Goal: Information Seeking & Learning: Compare options

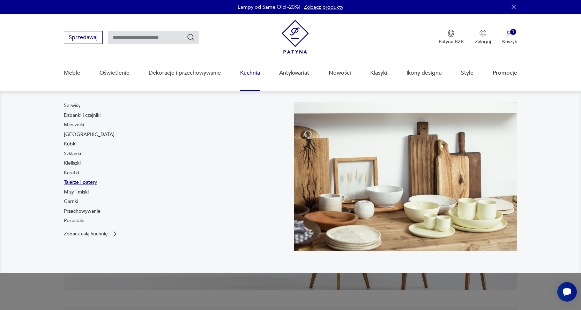
click at [74, 181] on link "Talerze i patery" at bounding box center [80, 182] width 33 height 7
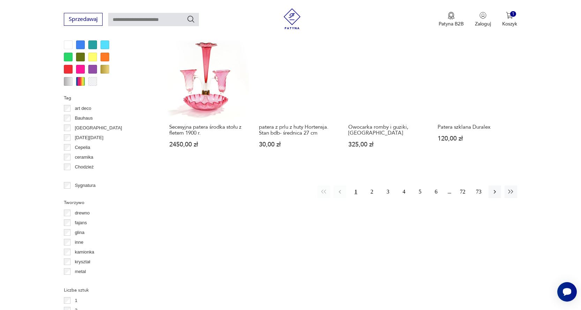
scroll to position [707, 0]
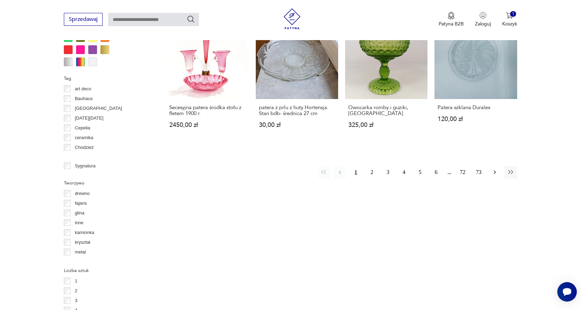
click at [494, 174] on icon "button" at bounding box center [495, 172] width 7 height 7
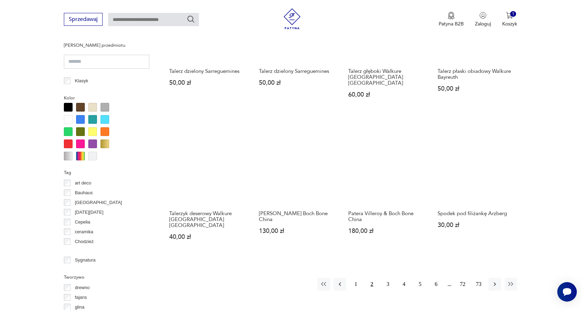
scroll to position [660, 0]
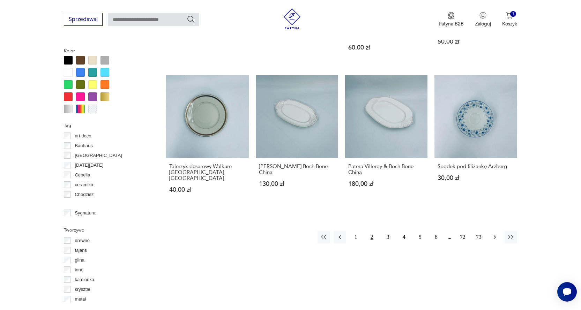
click at [493, 234] on icon "button" at bounding box center [495, 237] width 7 height 7
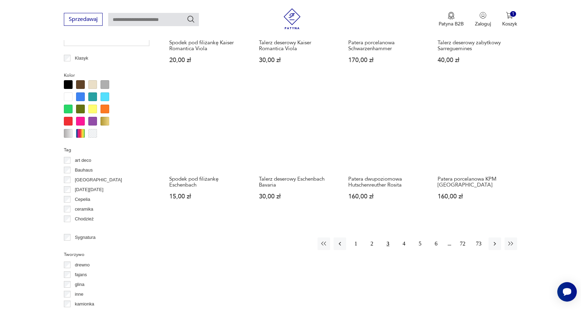
scroll to position [647, 0]
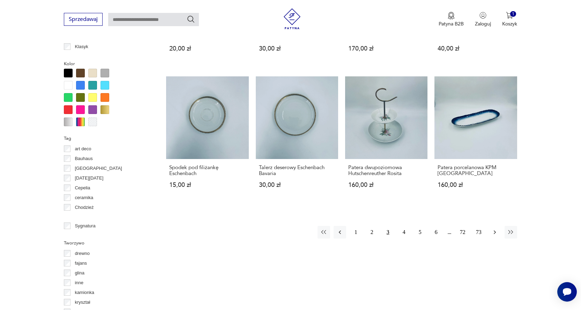
click at [493, 231] on icon "button" at bounding box center [495, 232] width 7 height 7
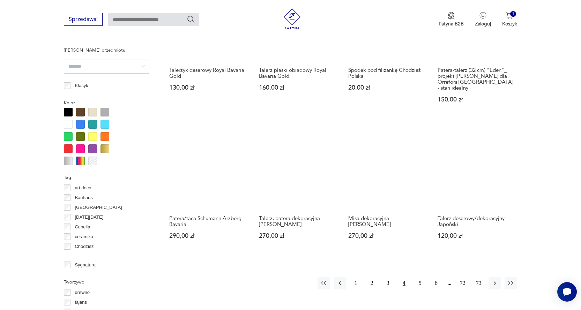
scroll to position [619, 0]
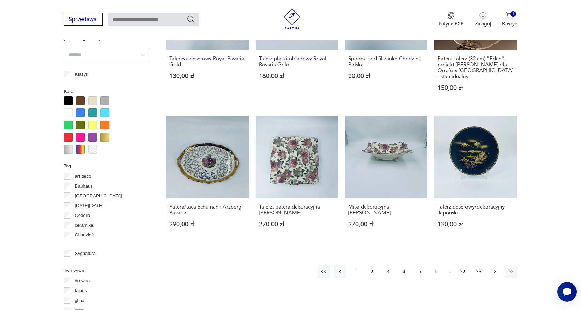
click at [494, 268] on icon "button" at bounding box center [495, 271] width 7 height 7
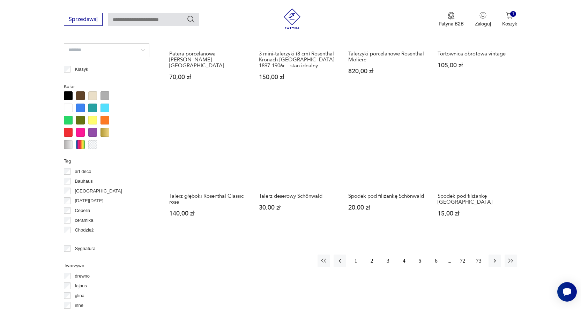
scroll to position [643, 0]
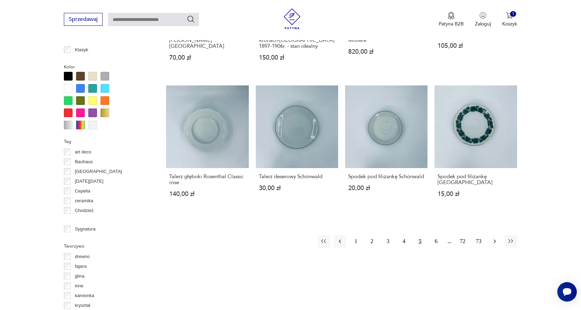
click at [494, 241] on icon "button" at bounding box center [495, 241] width 7 height 7
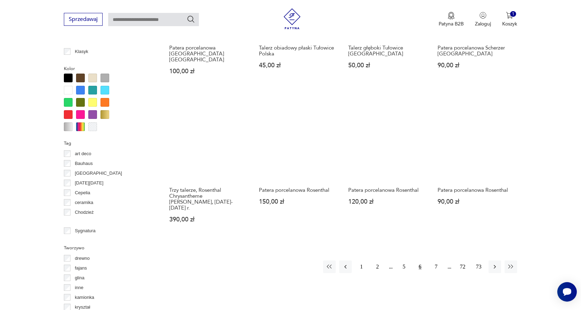
scroll to position [653, 0]
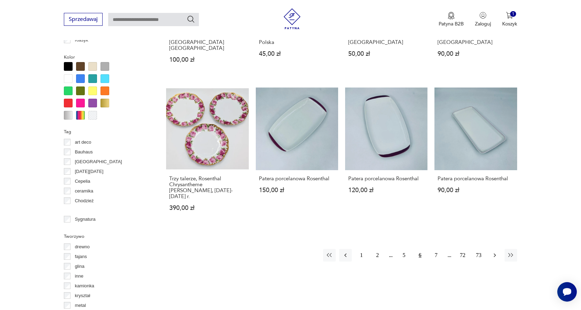
click at [495, 253] on icon "button" at bounding box center [495, 255] width 2 height 4
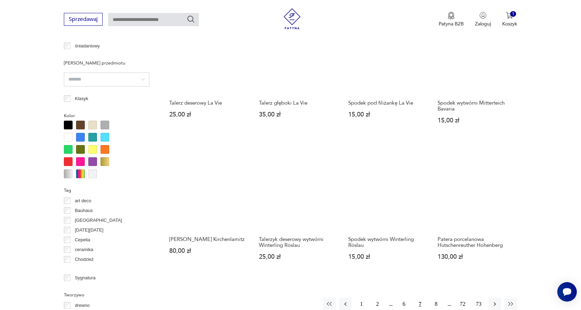
scroll to position [617, 0]
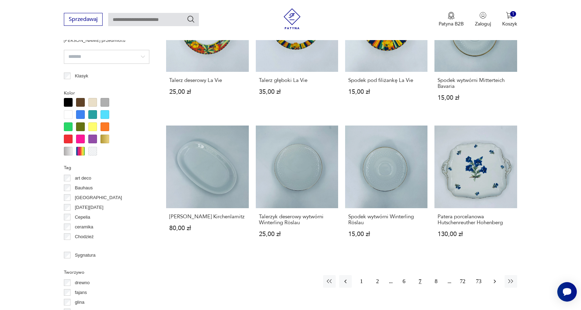
click at [494, 280] on icon "button" at bounding box center [495, 282] width 2 height 4
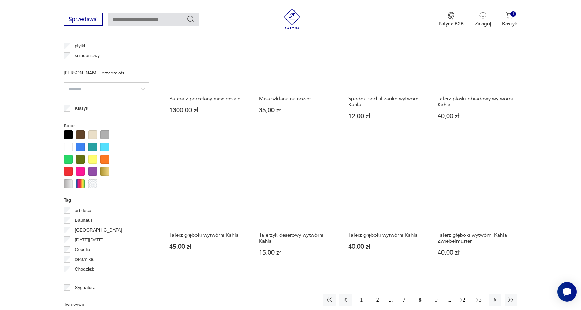
scroll to position [557, 0]
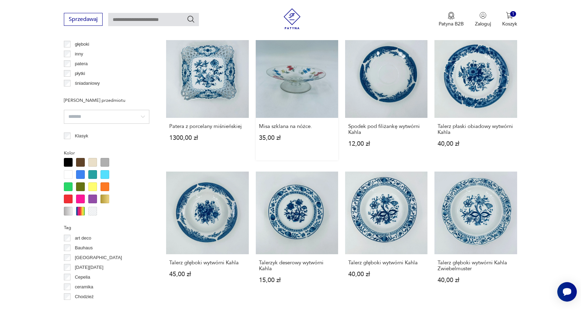
click at [292, 72] on link "Misa szklana na nóżce. 35,00 zł" at bounding box center [297, 98] width 82 height 125
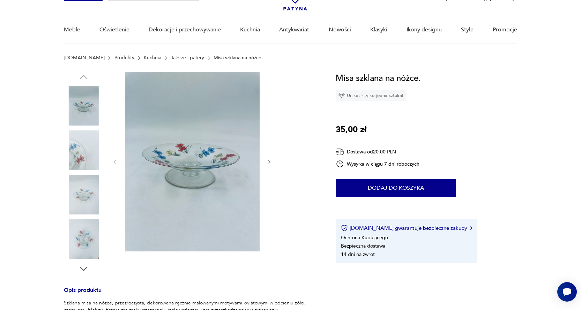
scroll to position [24, 0]
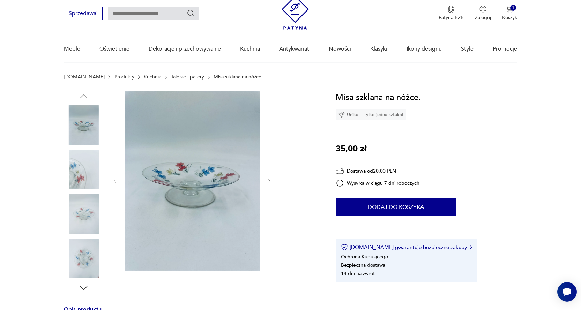
click at [209, 171] on img at bounding box center [192, 181] width 135 height 180
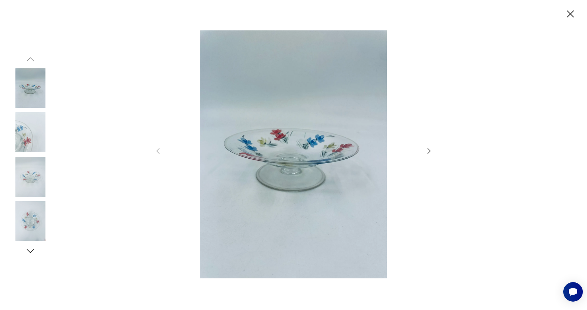
click at [427, 149] on icon "button" at bounding box center [429, 151] width 8 height 8
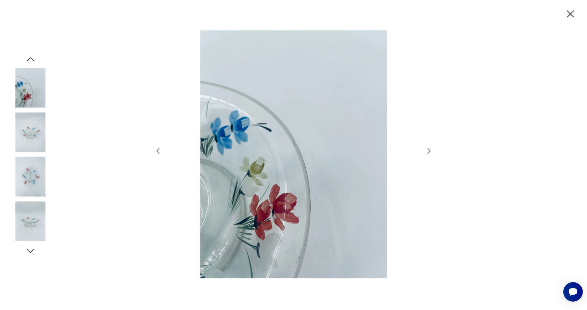
click at [427, 149] on icon "button" at bounding box center [429, 151] width 8 height 8
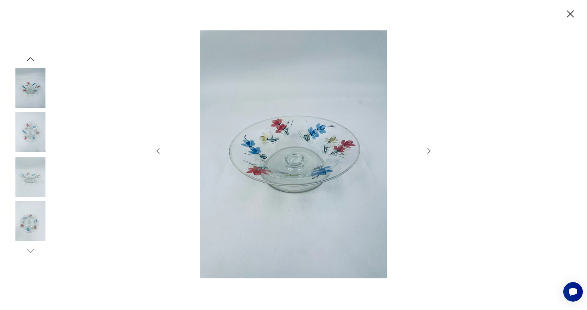
click at [427, 149] on icon "button" at bounding box center [429, 151] width 8 height 8
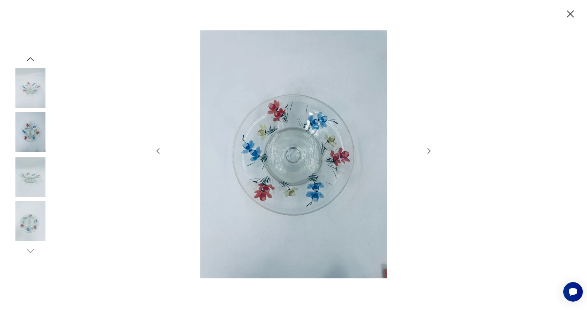
click at [571, 15] on icon "button" at bounding box center [570, 13] width 7 height 7
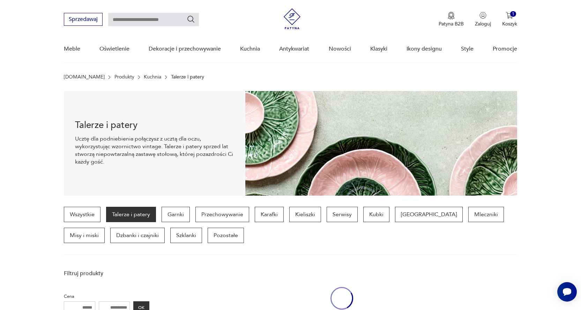
scroll to position [618, 0]
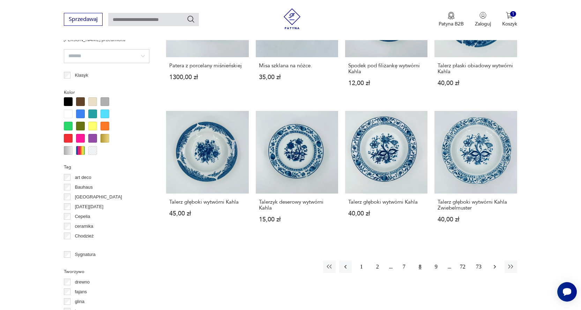
click at [494, 268] on icon "button" at bounding box center [495, 267] width 7 height 7
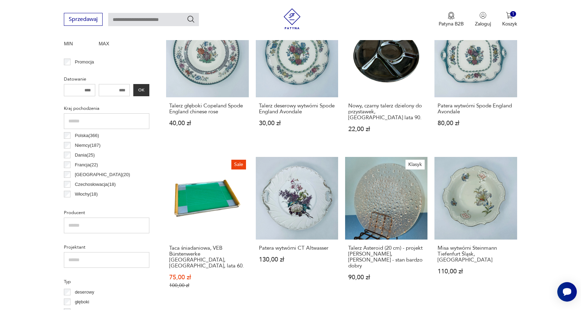
scroll to position [301, 0]
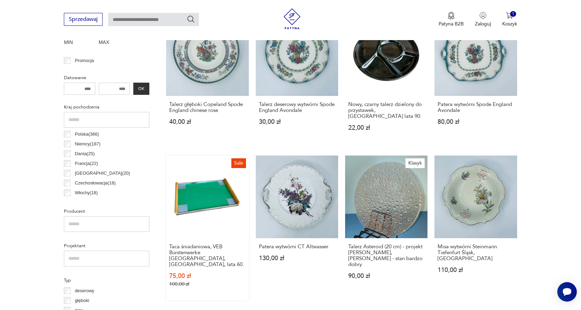
click at [199, 184] on link "Sale Taca śniadaniowa, VEB Bürstenwerke [GEOGRAPHIC_DATA], [GEOGRAPHIC_DATA], l…" at bounding box center [207, 228] width 82 height 145
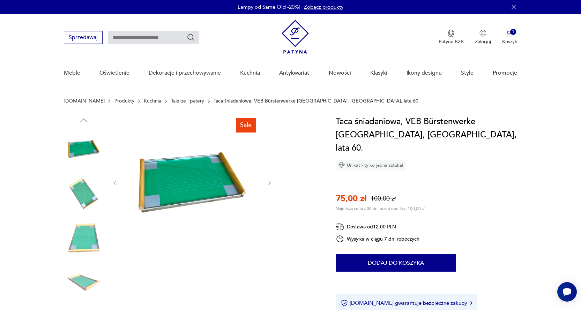
click at [270, 184] on icon "button" at bounding box center [270, 183] width 6 height 6
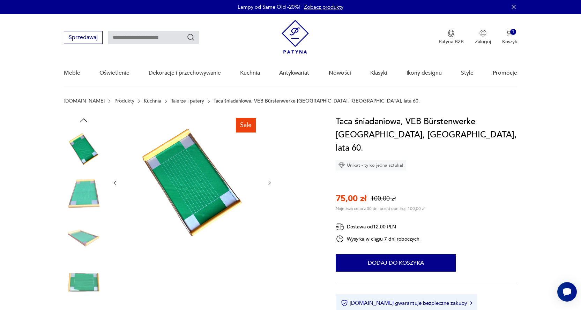
click at [270, 184] on icon "button" at bounding box center [270, 183] width 6 height 6
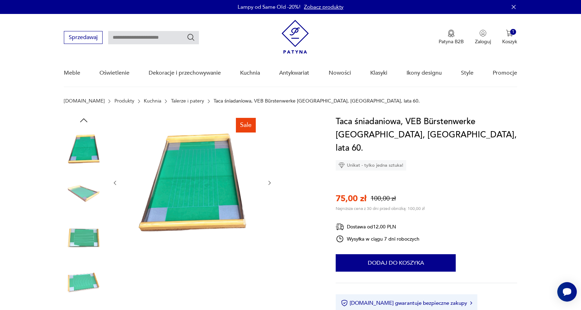
click at [270, 184] on icon "button" at bounding box center [270, 183] width 6 height 6
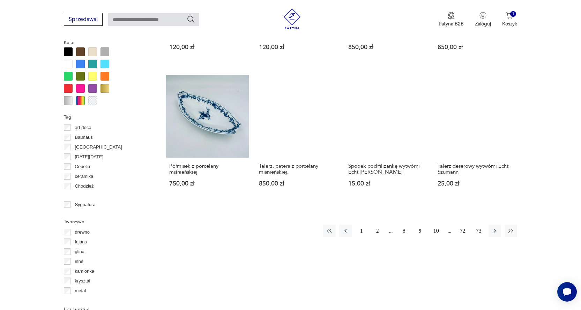
scroll to position [684, 0]
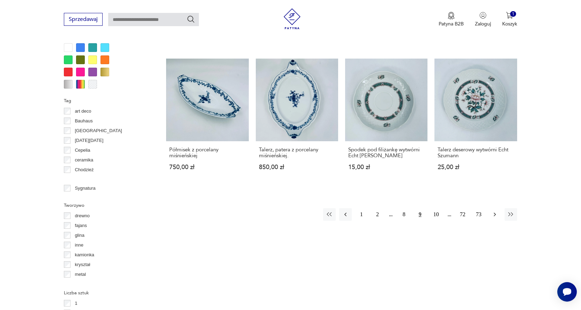
click at [496, 211] on icon "button" at bounding box center [495, 214] width 7 height 7
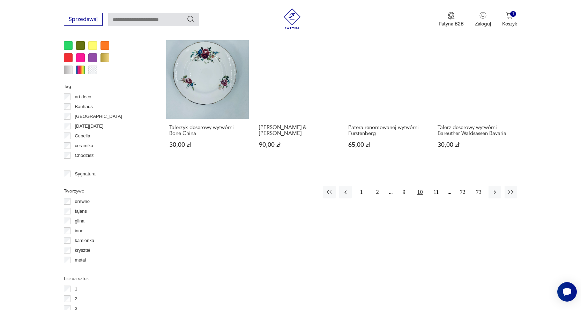
scroll to position [708, 0]
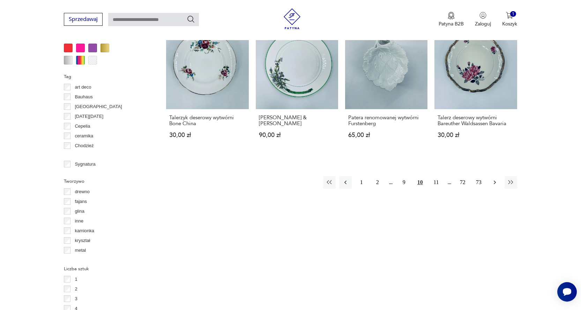
click at [494, 179] on icon "button" at bounding box center [495, 182] width 7 height 7
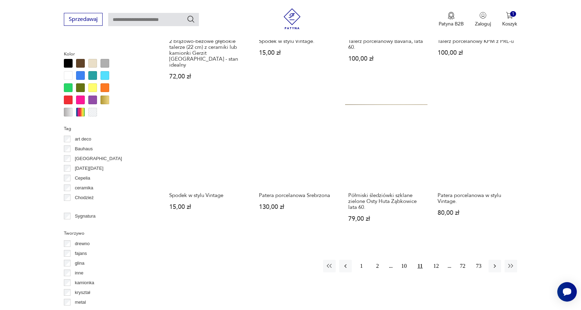
scroll to position [658, 0]
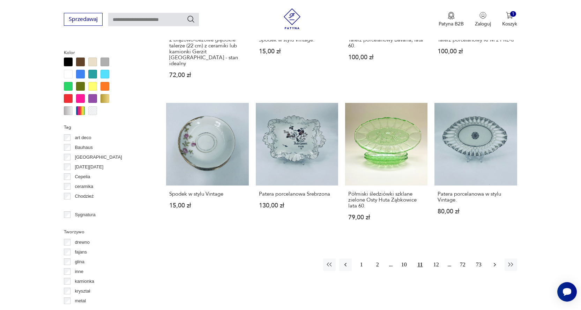
click at [494, 261] on icon "button" at bounding box center [495, 264] width 7 height 7
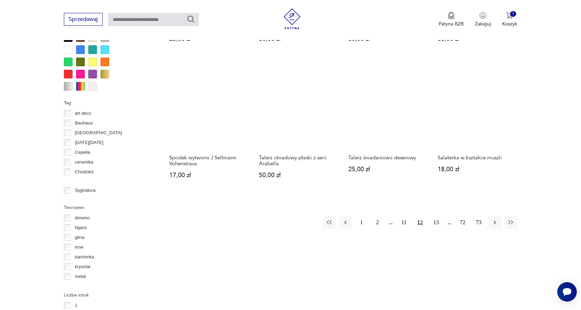
scroll to position [695, 0]
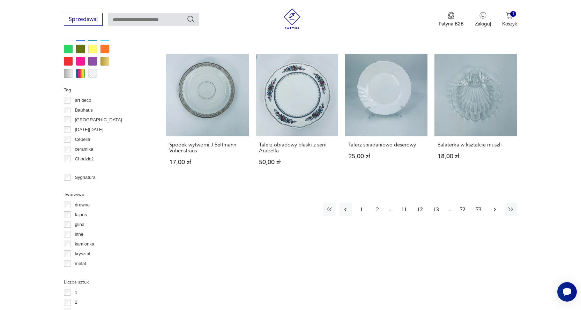
click at [494, 206] on icon "button" at bounding box center [495, 209] width 7 height 7
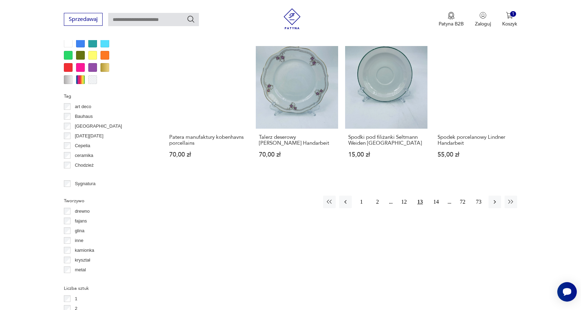
scroll to position [728, 0]
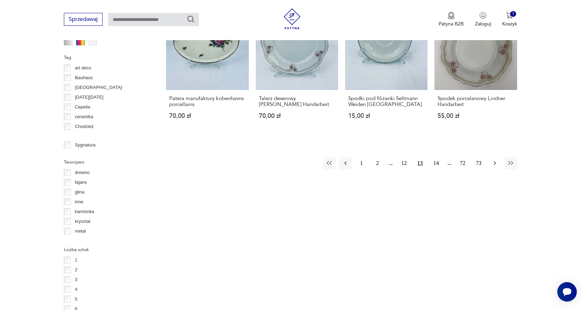
click at [493, 164] on icon "button" at bounding box center [495, 163] width 7 height 7
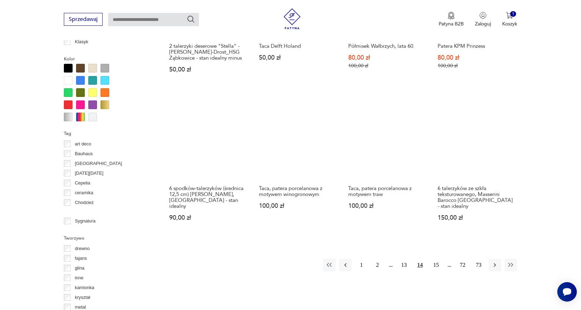
scroll to position [656, 0]
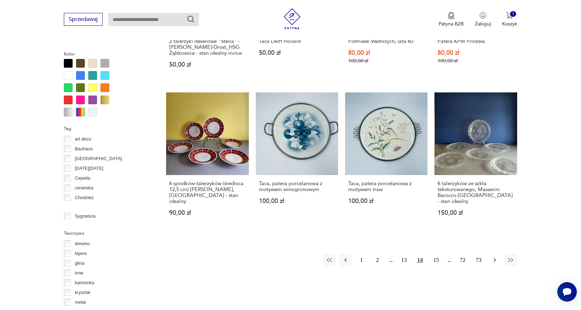
click at [494, 257] on icon "button" at bounding box center [495, 260] width 7 height 7
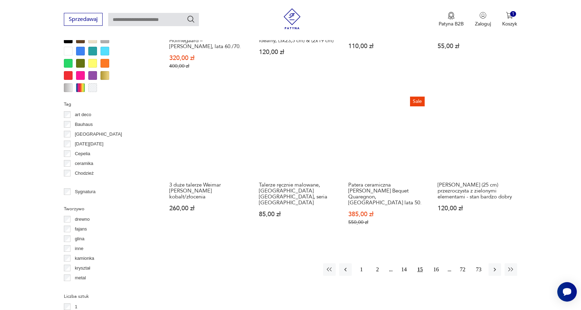
scroll to position [699, 0]
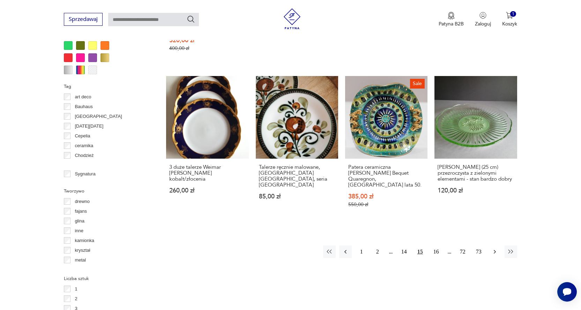
click at [495, 249] on icon "button" at bounding box center [495, 252] width 7 height 7
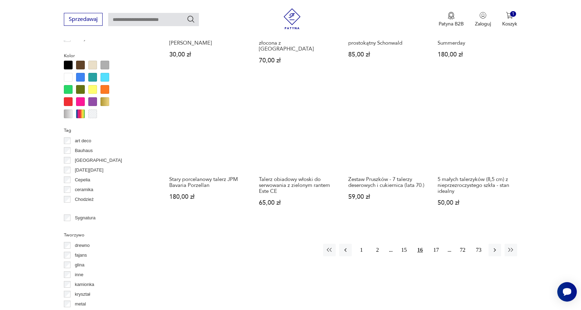
scroll to position [669, 0]
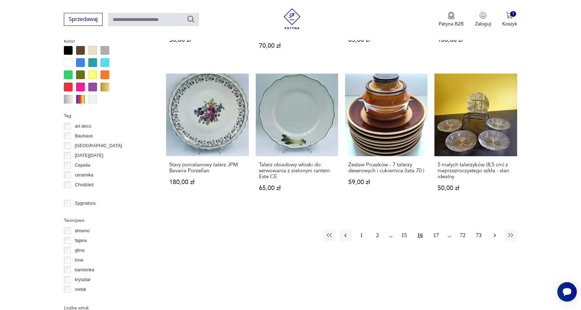
click at [494, 232] on icon "button" at bounding box center [495, 235] width 7 height 7
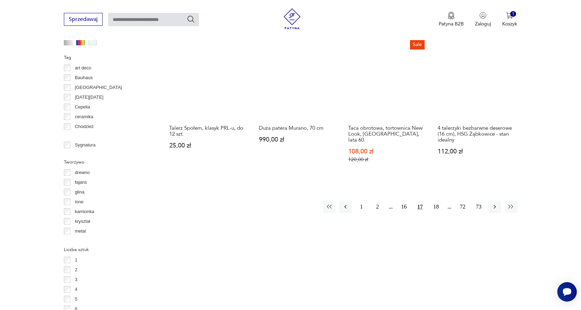
scroll to position [736, 0]
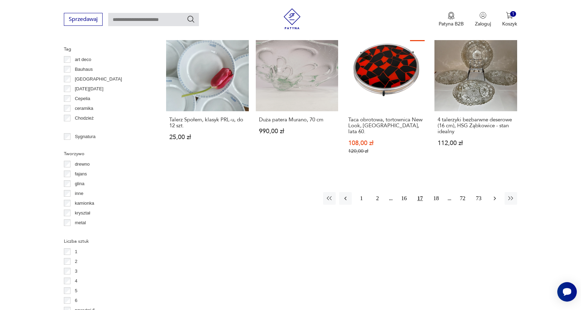
click at [494, 195] on icon "button" at bounding box center [495, 198] width 7 height 7
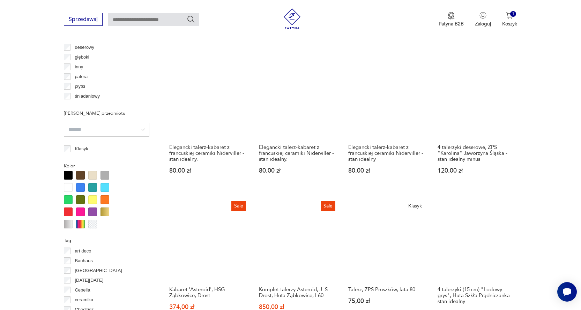
scroll to position [647, 0]
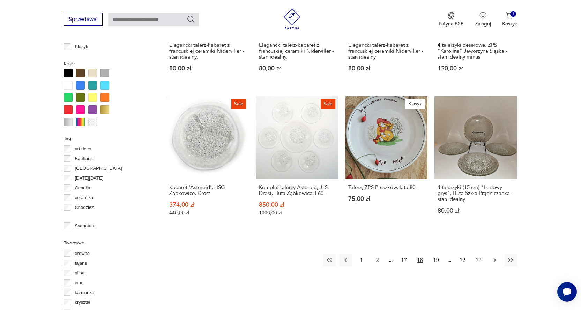
click at [494, 259] on icon "button" at bounding box center [495, 260] width 7 height 7
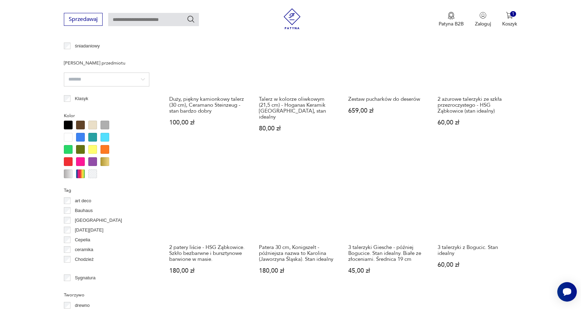
scroll to position [637, 0]
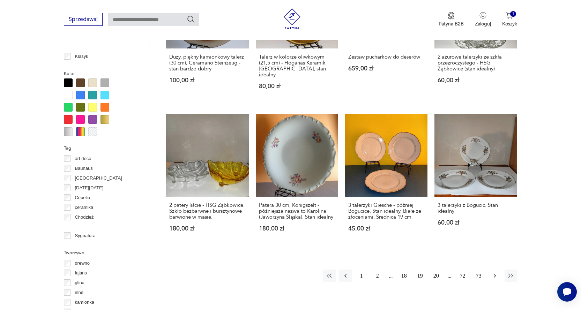
click at [494, 273] on icon "button" at bounding box center [495, 276] width 7 height 7
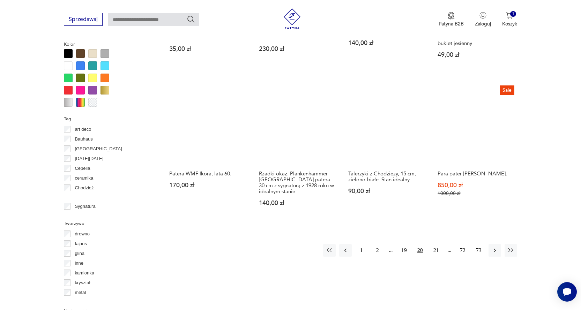
scroll to position [684, 0]
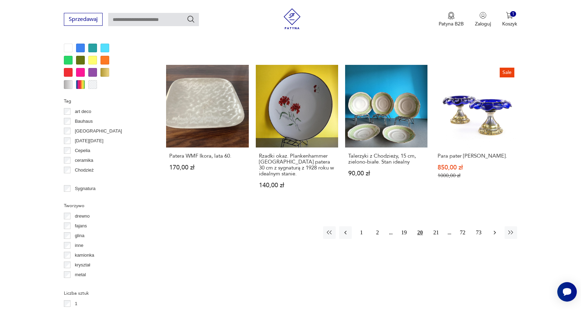
click at [495, 231] on icon "button" at bounding box center [495, 233] width 2 height 4
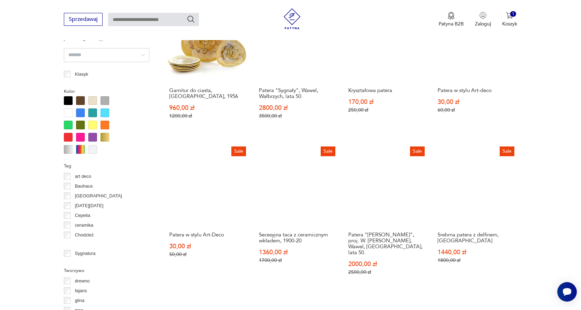
scroll to position [648, 0]
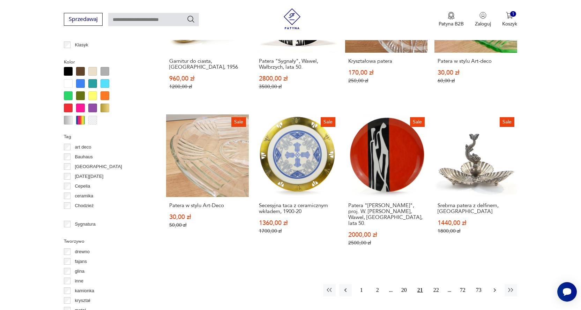
click at [496, 287] on icon "button" at bounding box center [495, 290] width 7 height 7
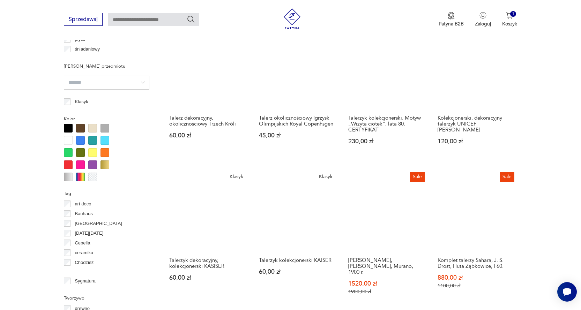
scroll to position [697, 0]
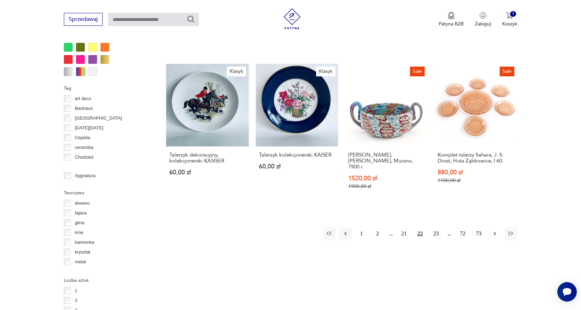
click at [493, 230] on icon "button" at bounding box center [495, 233] width 7 height 7
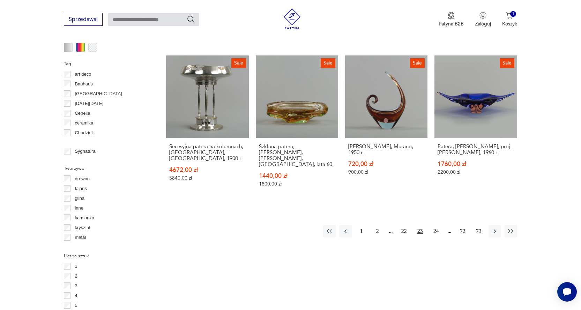
scroll to position [741, 0]
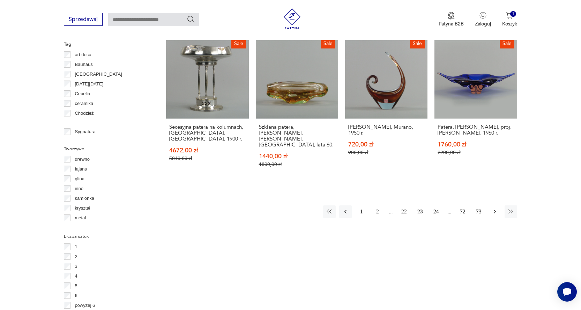
click at [495, 210] on icon "button" at bounding box center [495, 212] width 2 height 4
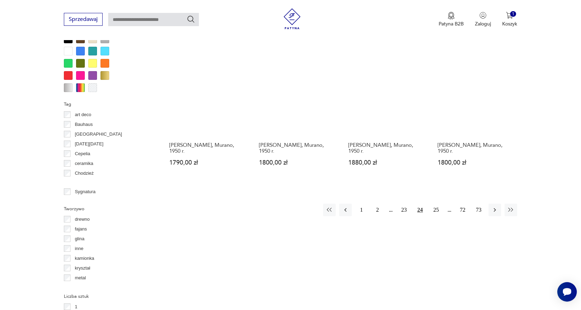
scroll to position [689, 0]
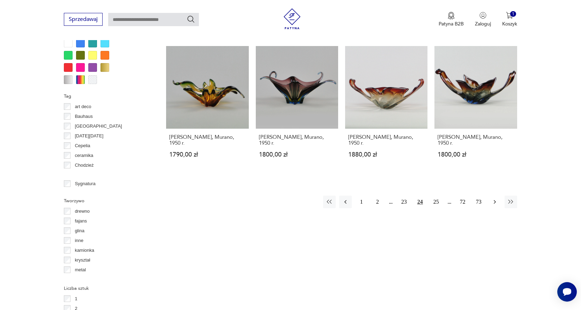
click at [494, 199] on icon "button" at bounding box center [495, 202] width 7 height 7
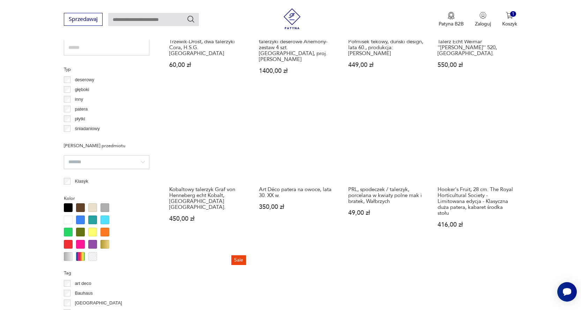
scroll to position [518, 0]
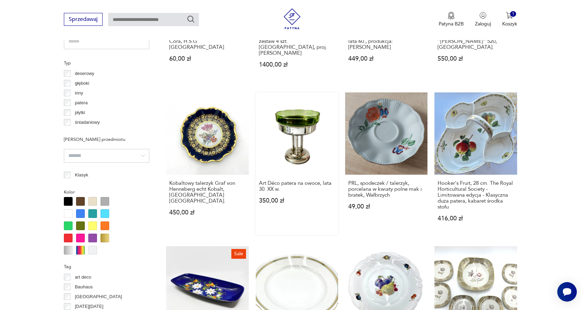
click at [294, 140] on link "Art Déco patera na owoce, lata 30. XX w. 350,00 zł" at bounding box center [297, 164] width 82 height 143
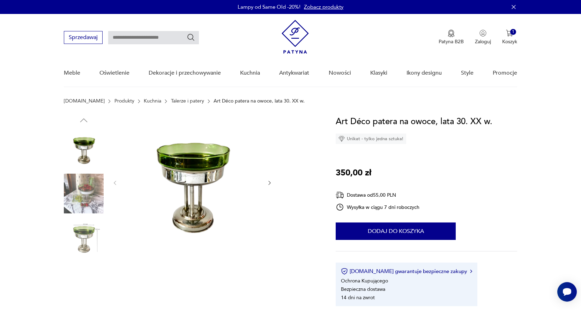
click at [271, 181] on icon "button" at bounding box center [270, 183] width 6 height 6
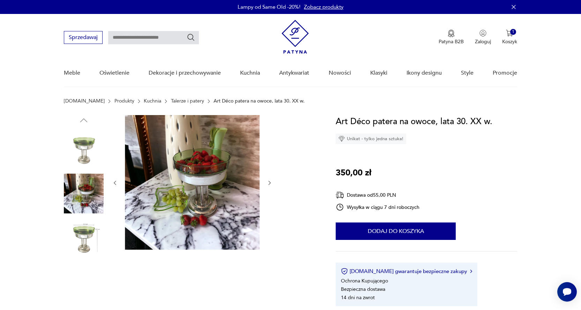
click at [193, 165] on img at bounding box center [192, 182] width 135 height 135
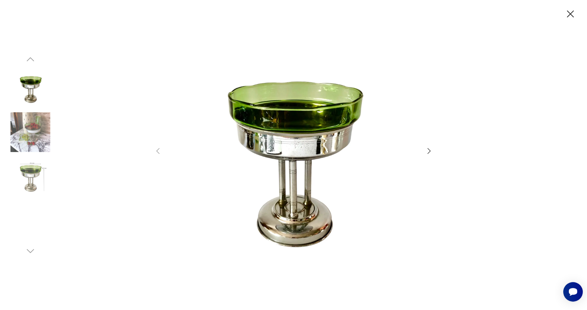
click at [428, 151] on icon "button" at bounding box center [429, 151] width 8 height 8
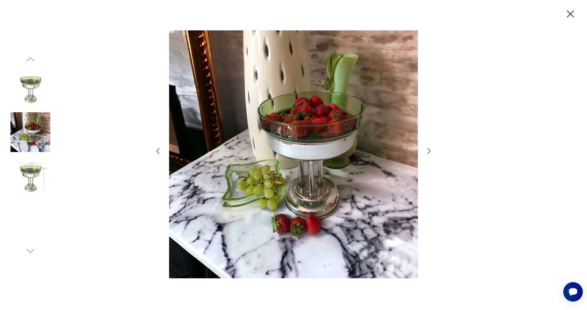
click at [428, 151] on icon "button" at bounding box center [429, 151] width 8 height 8
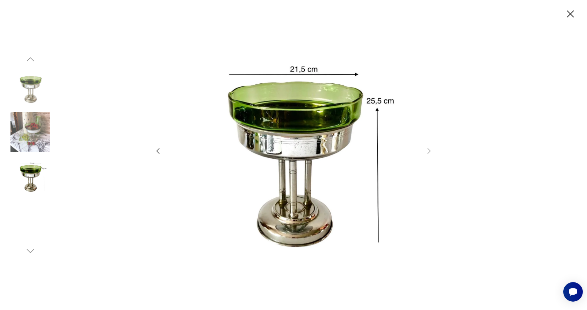
click at [157, 154] on icon "button" at bounding box center [158, 151] width 8 height 8
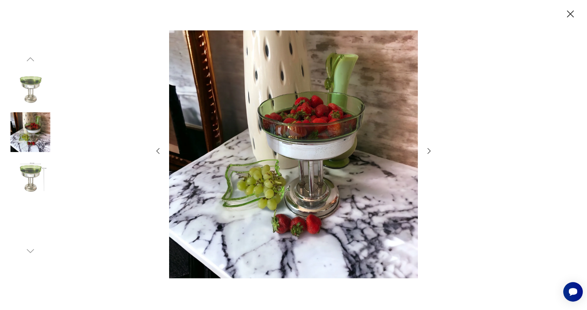
click at [157, 154] on icon "button" at bounding box center [158, 151] width 8 height 8
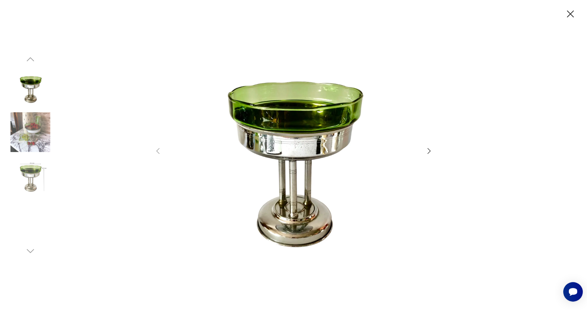
click at [569, 14] on icon "button" at bounding box center [570, 14] width 12 height 12
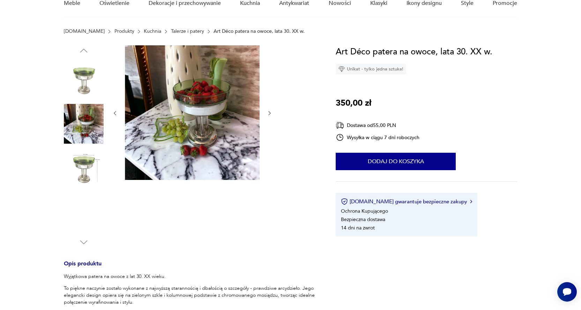
scroll to position [51, 0]
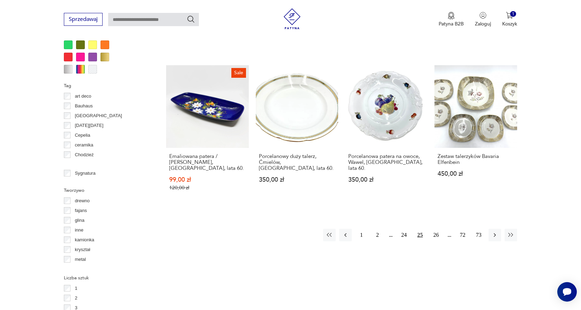
scroll to position [708, 0]
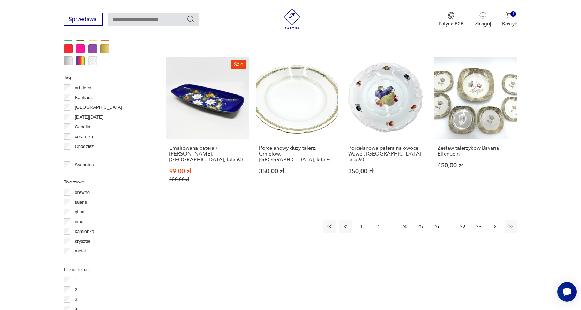
click at [494, 223] on icon "button" at bounding box center [495, 226] width 7 height 7
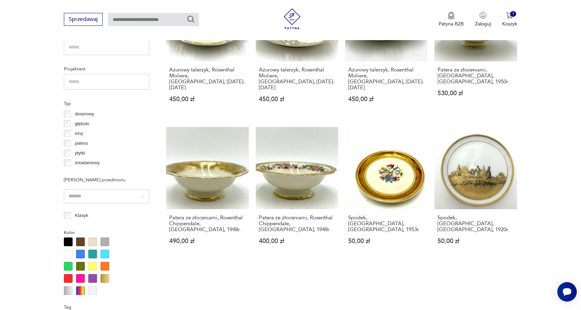
scroll to position [629, 0]
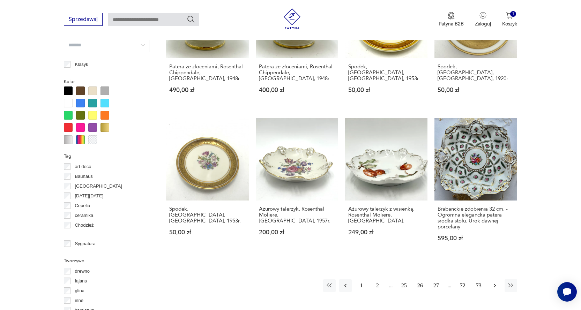
click at [495, 284] on icon "button" at bounding box center [495, 286] width 2 height 4
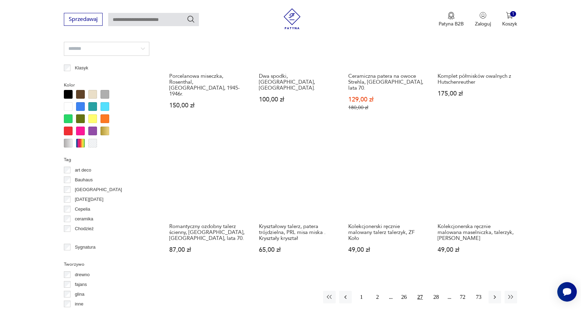
scroll to position [642, 0]
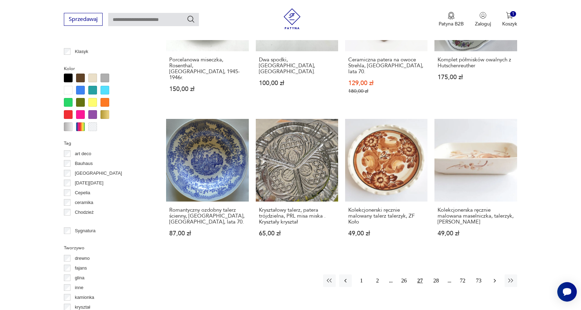
click at [495, 279] on icon "button" at bounding box center [495, 281] width 2 height 4
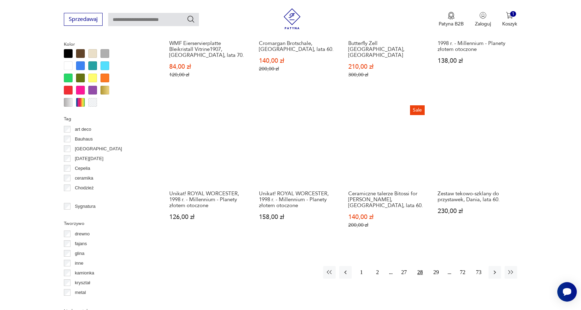
scroll to position [692, 0]
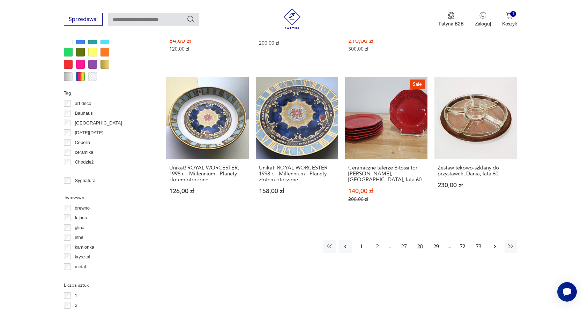
click at [494, 243] on icon "button" at bounding box center [495, 246] width 7 height 7
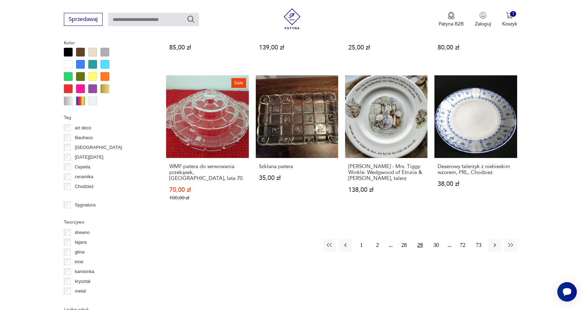
scroll to position [677, 0]
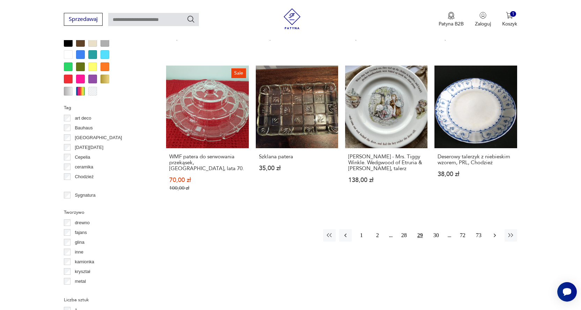
click at [494, 232] on icon "button" at bounding box center [495, 235] width 7 height 7
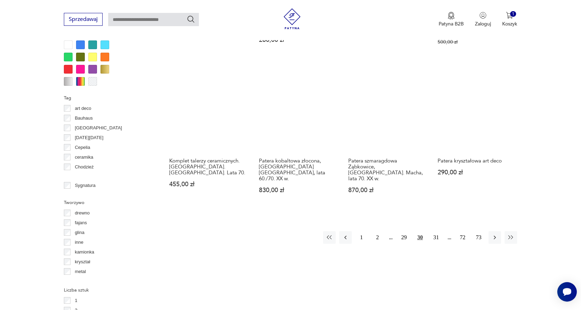
scroll to position [692, 0]
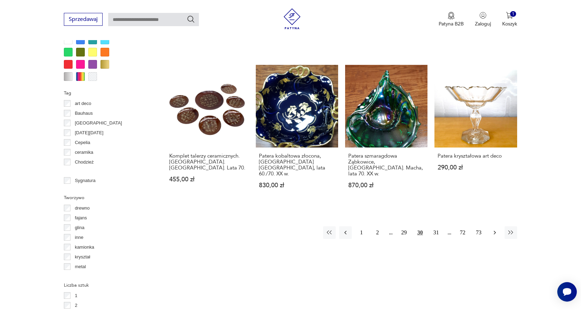
click at [497, 229] on icon "button" at bounding box center [495, 232] width 7 height 7
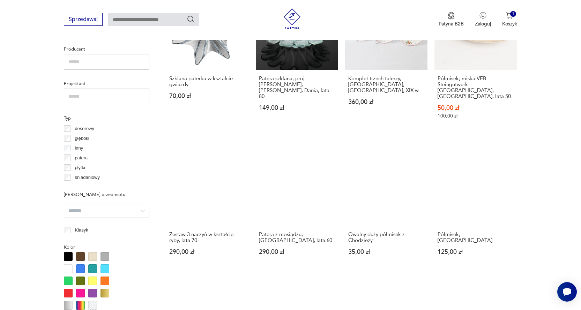
scroll to position [690, 0]
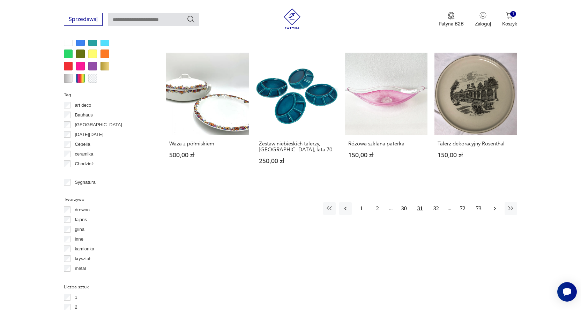
click at [495, 207] on icon "button" at bounding box center [495, 209] width 2 height 4
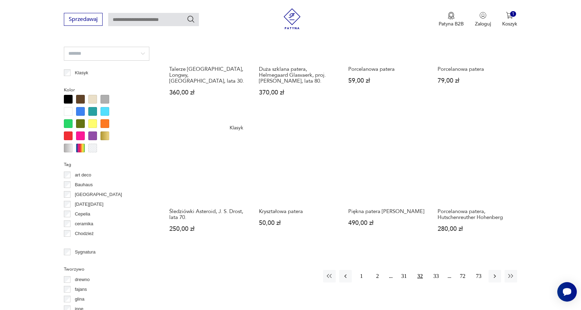
scroll to position [627, 0]
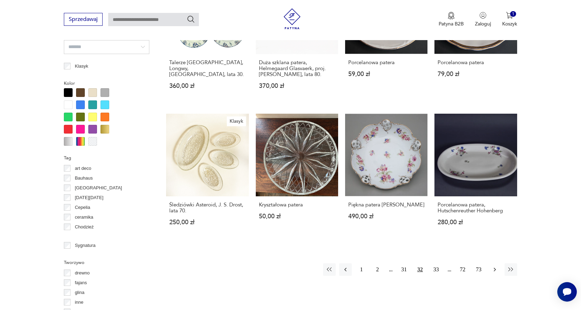
click at [493, 266] on icon "button" at bounding box center [495, 269] width 7 height 7
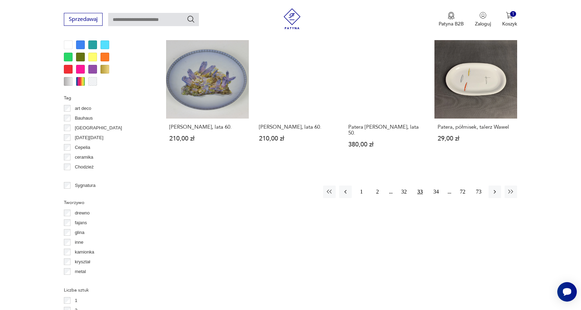
scroll to position [689, 0]
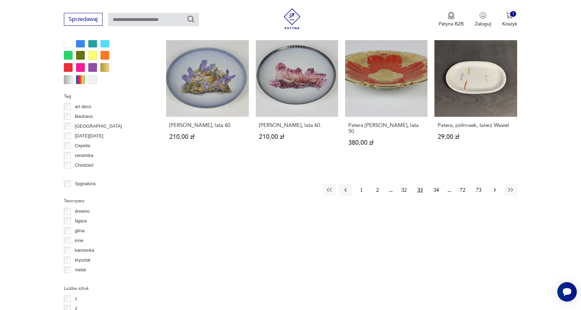
click at [496, 190] on icon "button" at bounding box center [495, 190] width 2 height 4
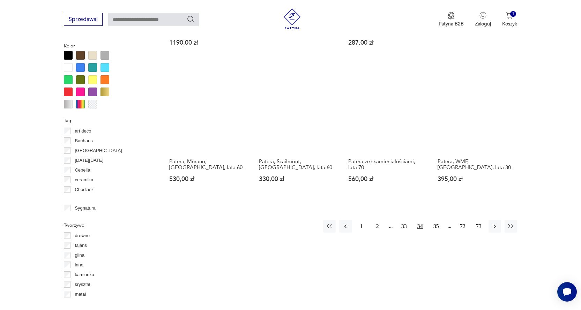
scroll to position [702, 0]
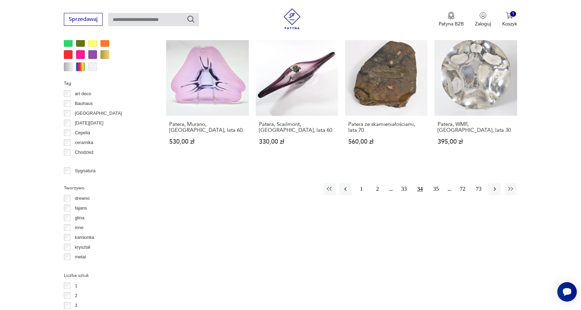
drag, startPoint x: 495, startPoint y: 177, endPoint x: 504, endPoint y: 168, distance: 13.3
click at [494, 186] on icon "button" at bounding box center [495, 189] width 7 height 7
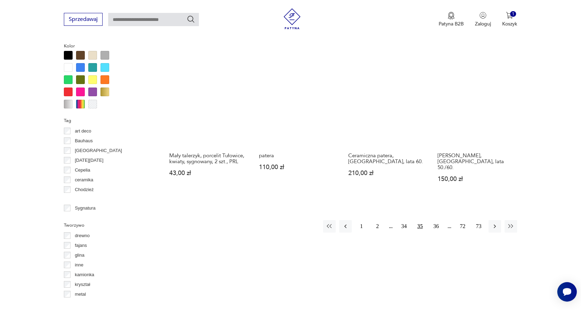
scroll to position [666, 0]
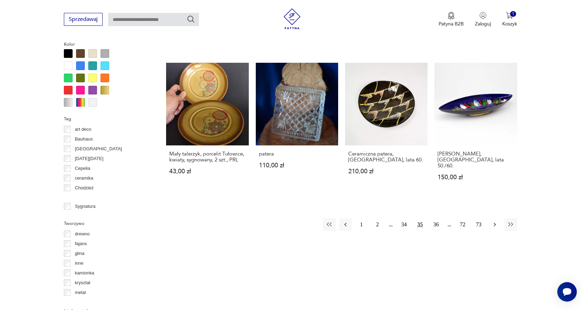
click at [493, 221] on icon "button" at bounding box center [495, 224] width 7 height 7
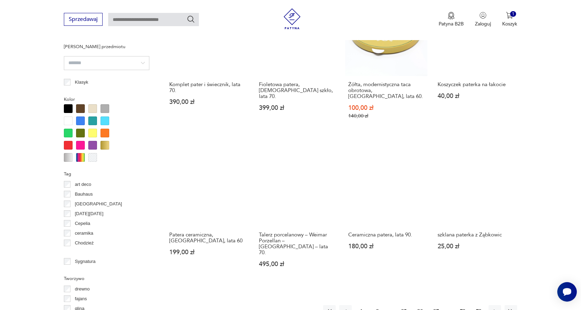
scroll to position [634, 0]
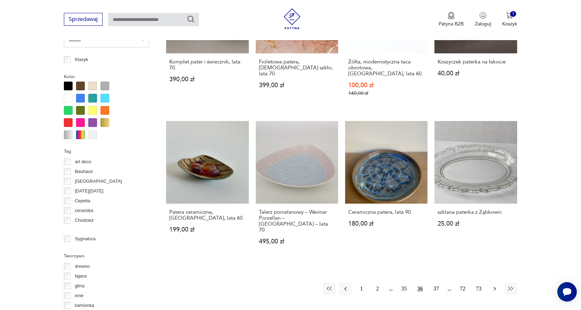
click at [495, 286] on icon "button" at bounding box center [495, 289] width 7 height 7
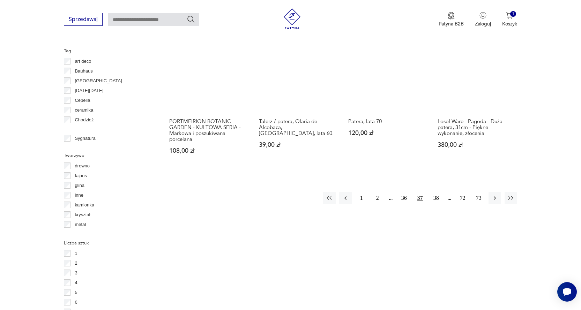
scroll to position [767, 0]
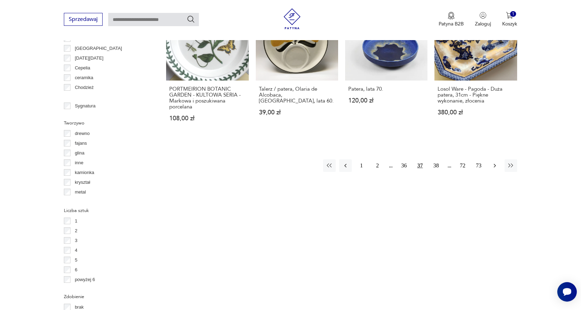
click at [494, 164] on icon "button" at bounding box center [495, 165] width 7 height 7
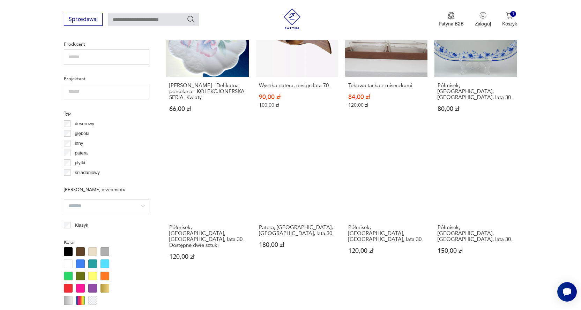
scroll to position [620, 0]
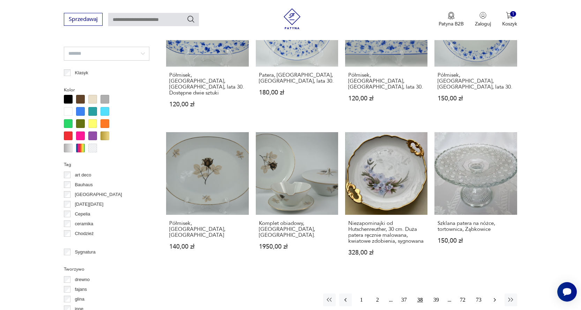
click at [494, 297] on icon "button" at bounding box center [495, 300] width 7 height 7
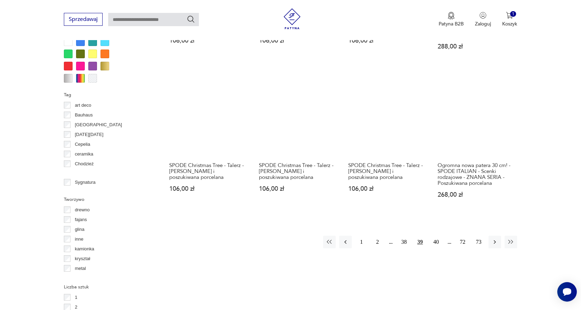
scroll to position [700, 0]
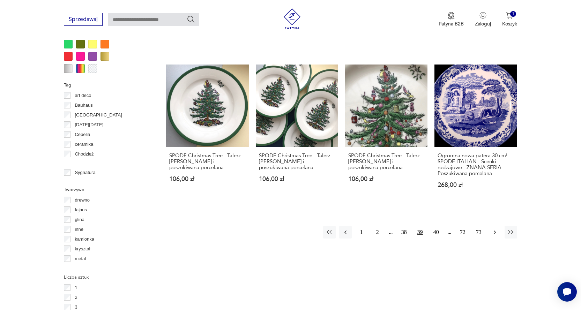
click at [494, 229] on icon "button" at bounding box center [495, 232] width 7 height 7
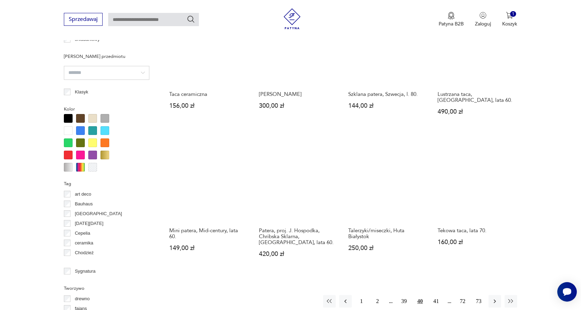
scroll to position [611, 0]
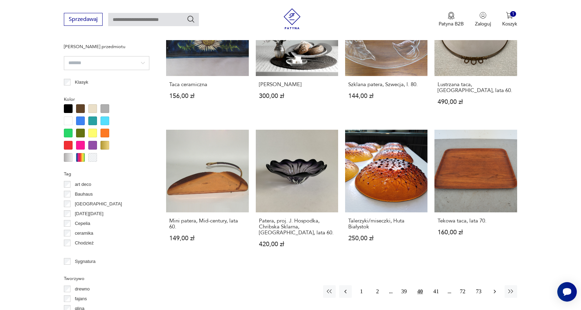
click at [494, 288] on icon "button" at bounding box center [495, 291] width 7 height 7
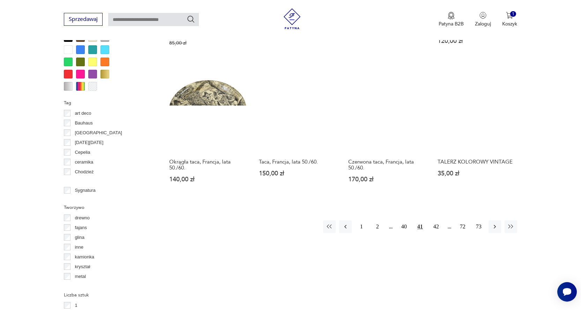
scroll to position [687, 0]
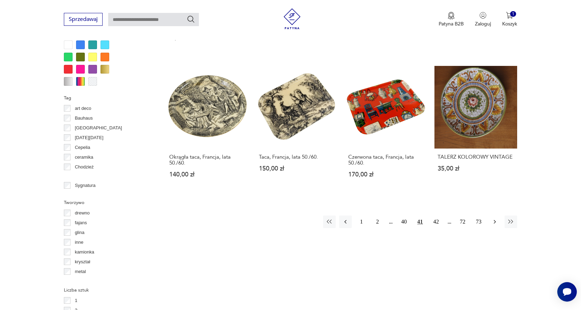
click at [494, 221] on icon "button" at bounding box center [495, 222] width 7 height 7
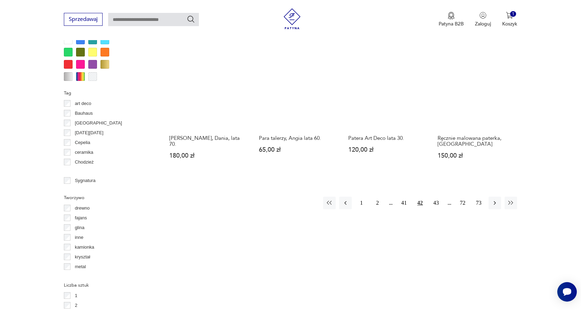
scroll to position [716, 0]
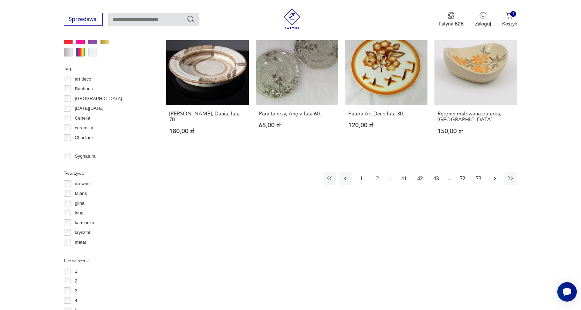
click at [496, 175] on icon "button" at bounding box center [495, 178] width 7 height 7
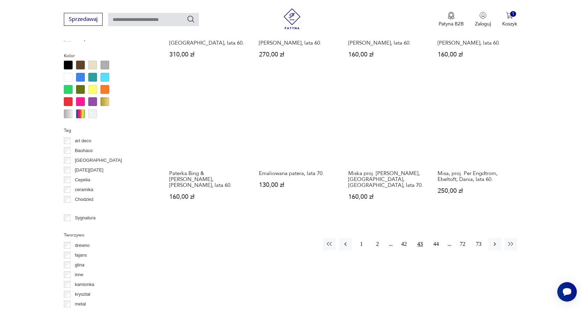
scroll to position [679, 0]
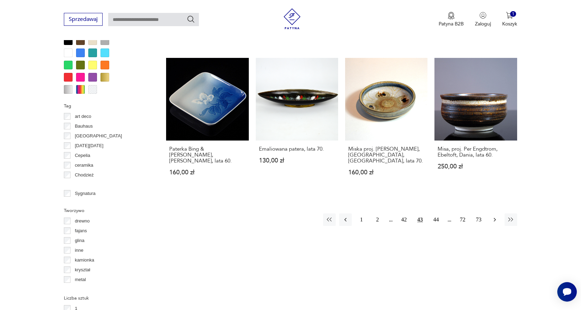
click at [497, 216] on icon "button" at bounding box center [495, 219] width 7 height 7
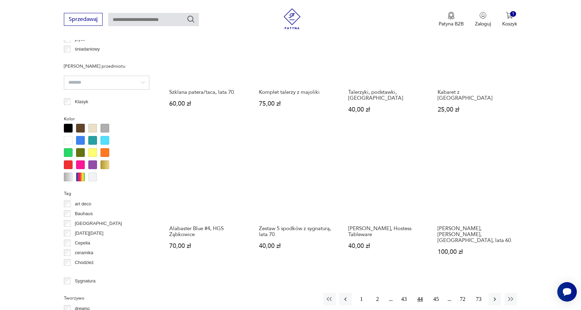
scroll to position [655, 0]
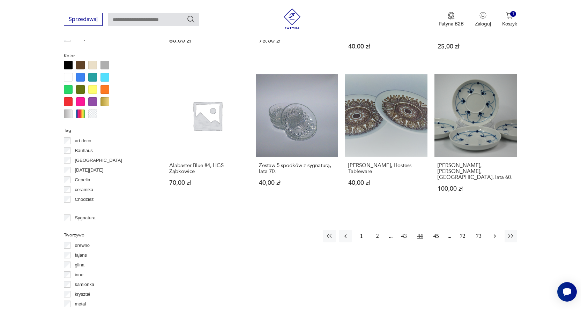
click at [495, 233] on icon "button" at bounding box center [495, 236] width 7 height 7
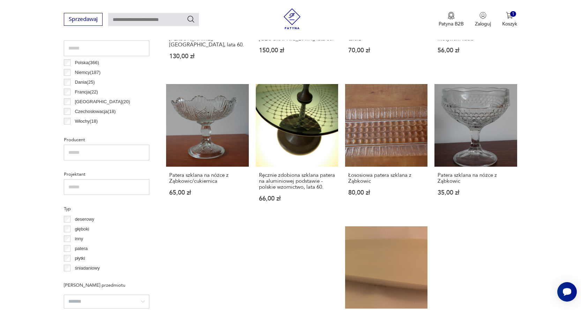
scroll to position [369, 0]
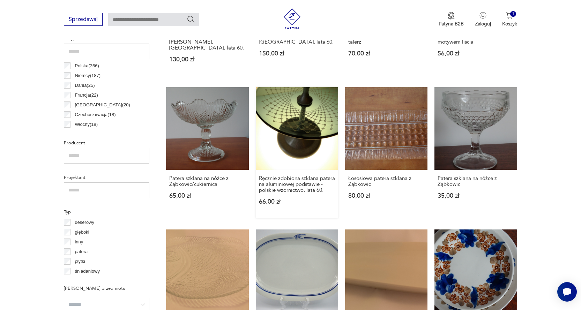
click at [294, 123] on link "Ręcznie zdobiona szklana patera na aluminiowej podstawie - polskie wzornictwo, …" at bounding box center [297, 152] width 82 height 131
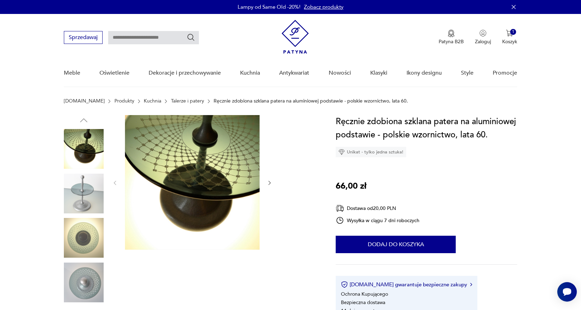
click at [265, 181] on div at bounding box center [192, 183] width 161 height 136
click at [269, 182] on icon "button" at bounding box center [270, 183] width 6 height 6
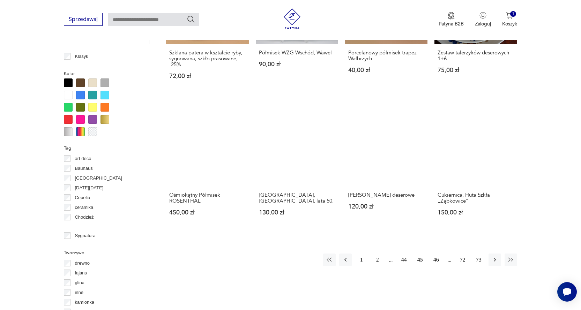
scroll to position [648, 0]
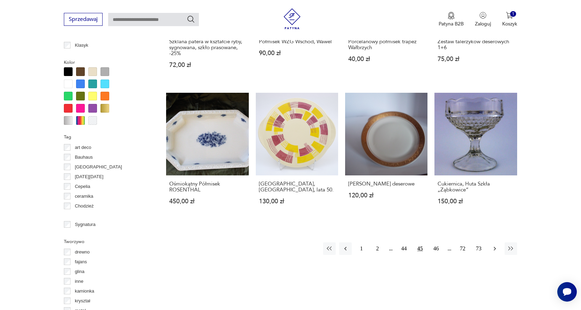
click at [495, 245] on icon "button" at bounding box center [495, 248] width 7 height 7
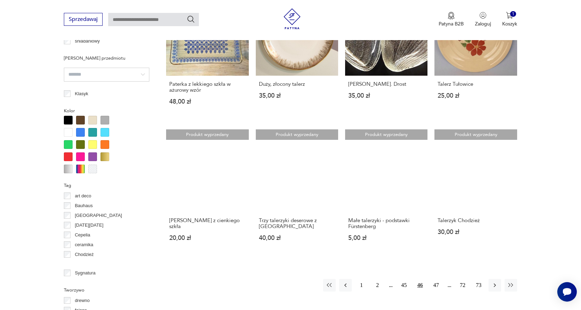
scroll to position [629, 0]
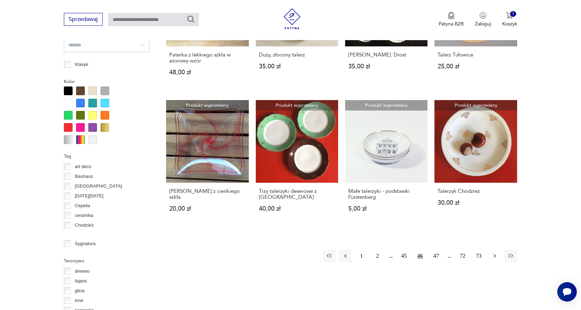
click at [494, 253] on icon "button" at bounding box center [495, 256] width 7 height 7
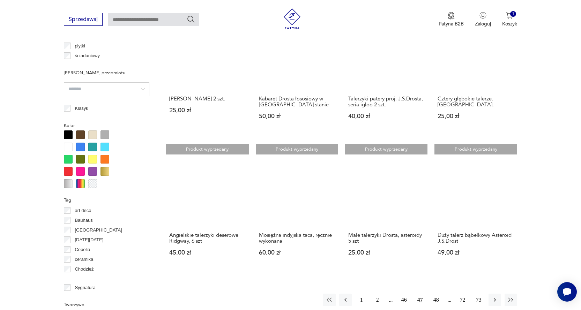
scroll to position [609, 0]
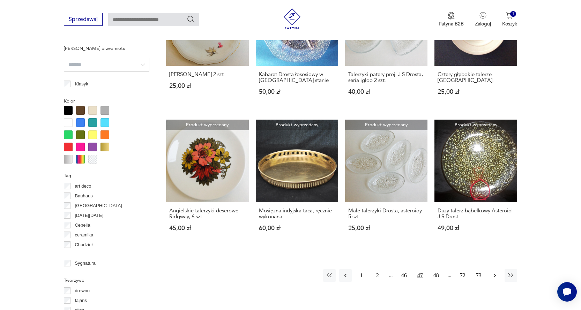
click at [496, 272] on icon "button" at bounding box center [495, 275] width 7 height 7
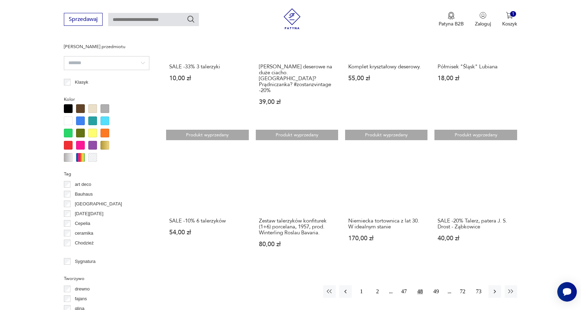
scroll to position [620, 0]
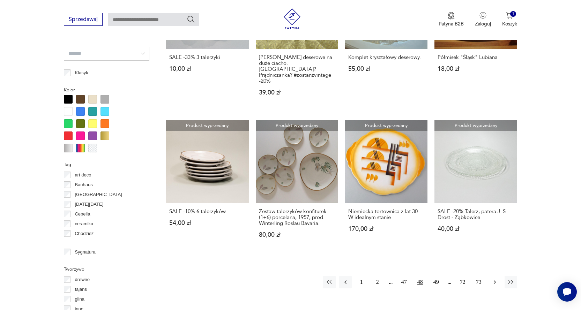
click at [495, 279] on icon "button" at bounding box center [495, 282] width 7 height 7
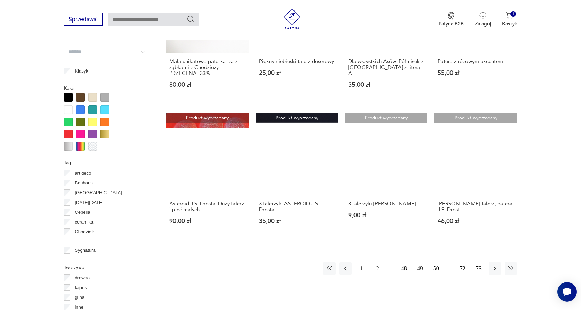
scroll to position [625, 0]
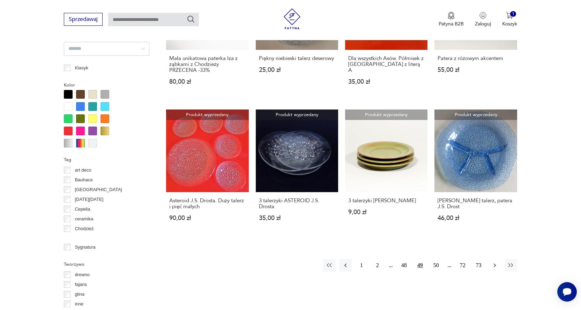
click at [494, 262] on icon "button" at bounding box center [495, 265] width 7 height 7
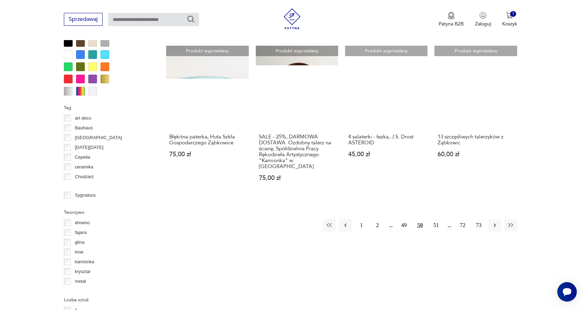
scroll to position [684, 0]
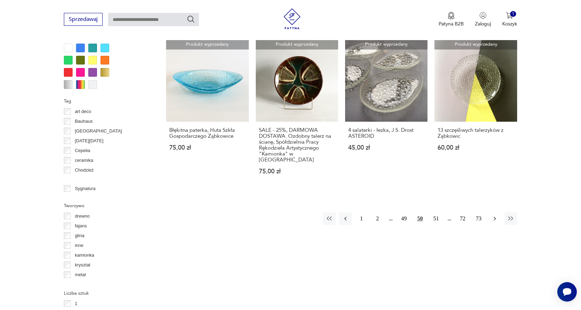
click at [493, 215] on icon "button" at bounding box center [495, 218] width 7 height 7
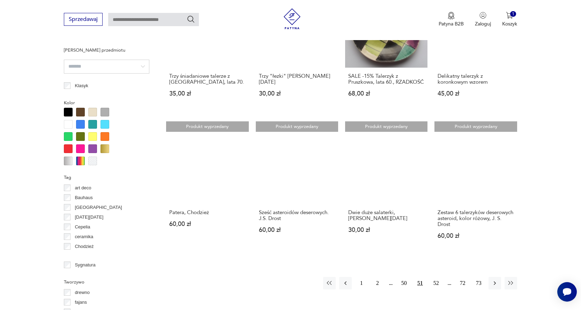
scroll to position [609, 0]
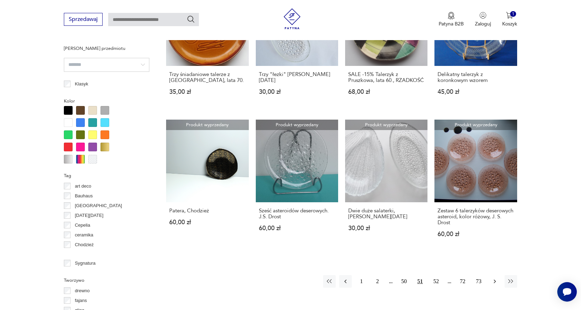
click at [494, 281] on icon "button" at bounding box center [495, 281] width 7 height 7
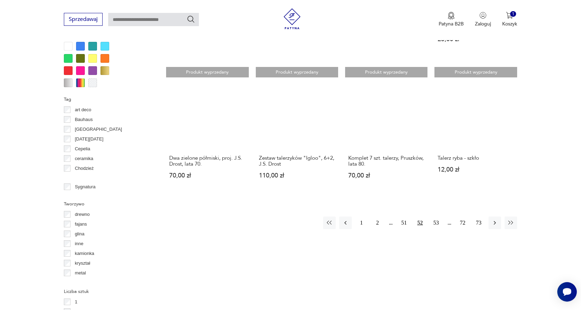
scroll to position [697, 0]
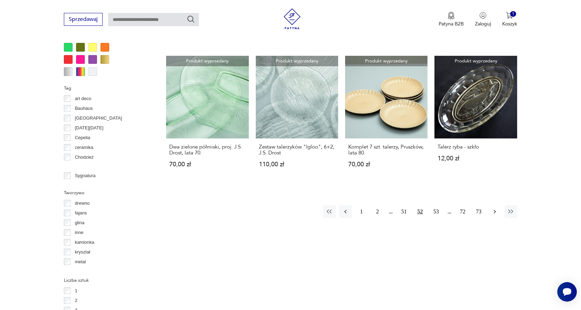
click at [495, 210] on icon "button" at bounding box center [495, 211] width 7 height 7
click at [495, 212] on icon "button" at bounding box center [495, 212] width 2 height 4
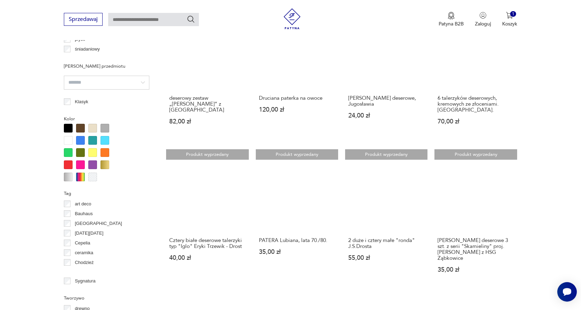
scroll to position [674, 0]
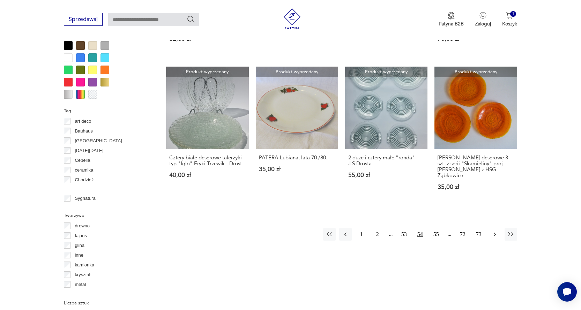
click at [495, 231] on icon "button" at bounding box center [495, 234] width 7 height 7
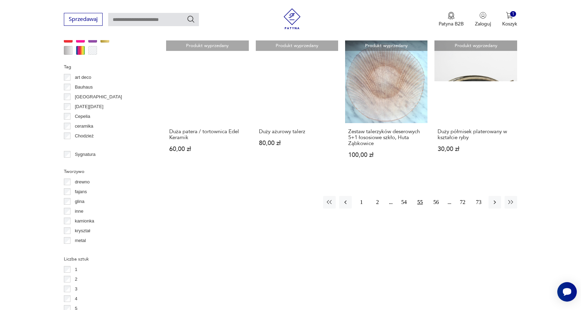
scroll to position [716, 0]
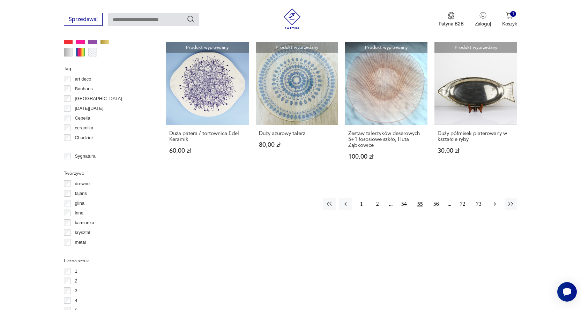
click at [495, 201] on icon "button" at bounding box center [495, 204] width 7 height 7
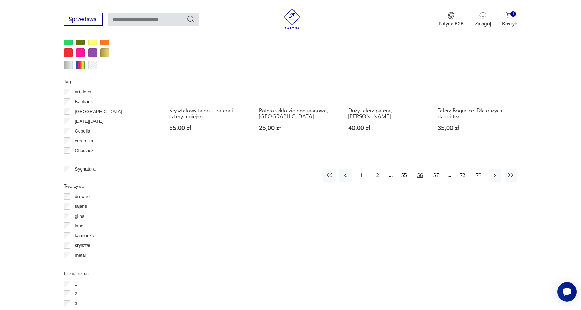
scroll to position [712, 0]
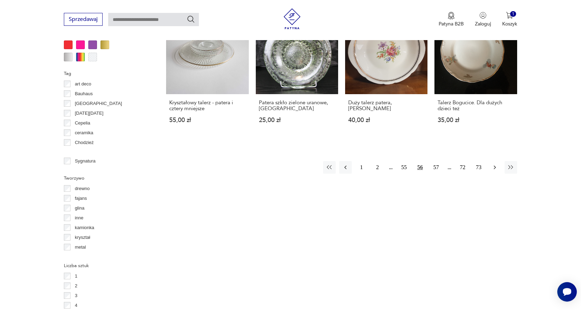
click at [495, 165] on icon "button" at bounding box center [495, 167] width 7 height 7
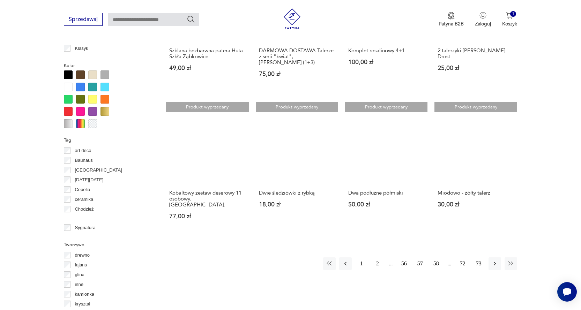
scroll to position [655, 0]
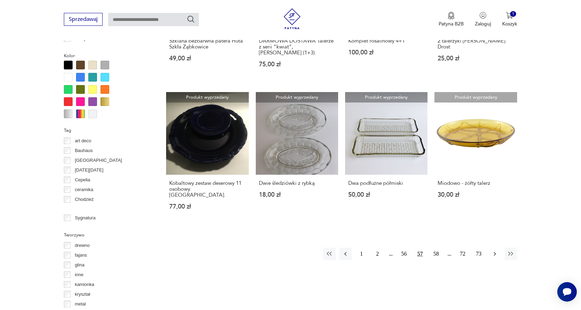
click at [494, 251] on icon "button" at bounding box center [495, 254] width 7 height 7
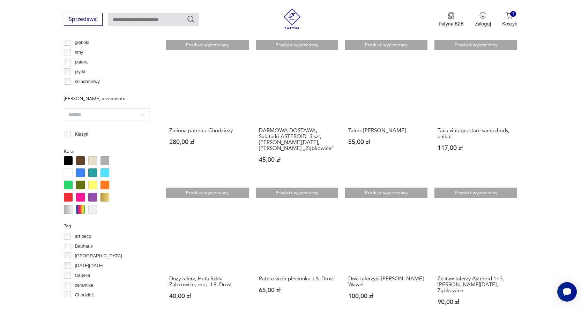
scroll to position [624, 0]
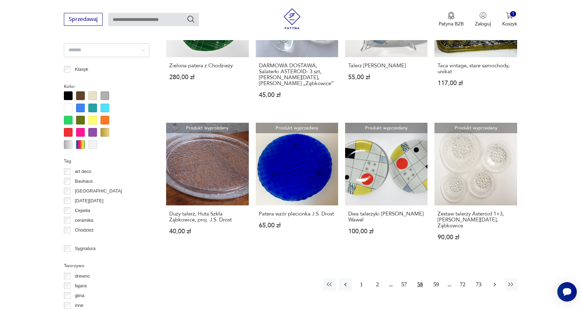
click at [496, 281] on icon "button" at bounding box center [495, 284] width 7 height 7
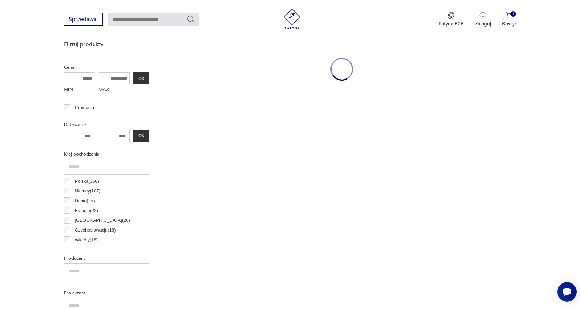
scroll to position [185, 0]
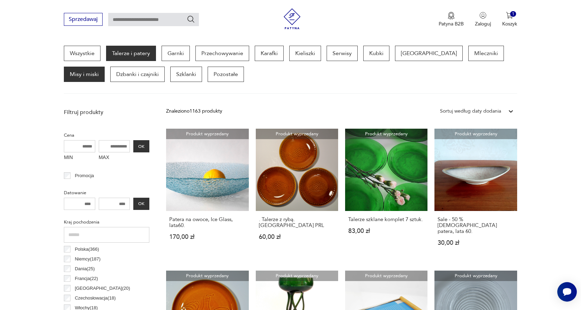
click at [105, 67] on p "Misy i miski" at bounding box center [84, 74] width 41 height 15
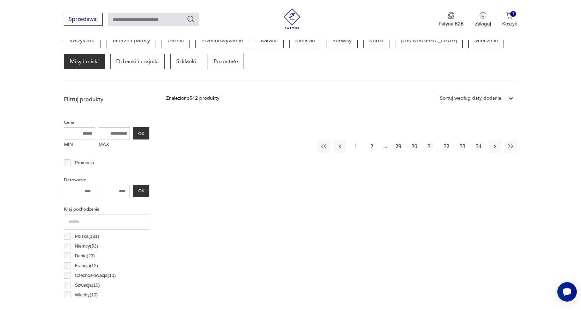
scroll to position [170, 0]
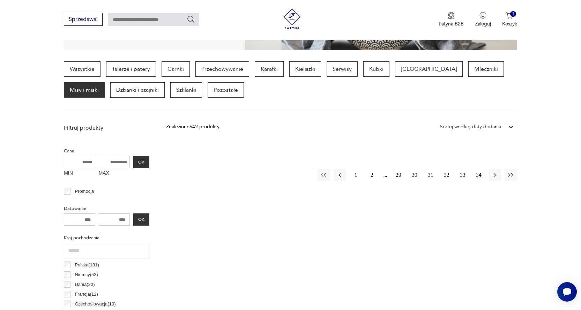
click at [105, 82] on p "Misy i miski" at bounding box center [84, 89] width 41 height 15
click at [304, 70] on p "Kieliszki" at bounding box center [305, 68] width 32 height 15
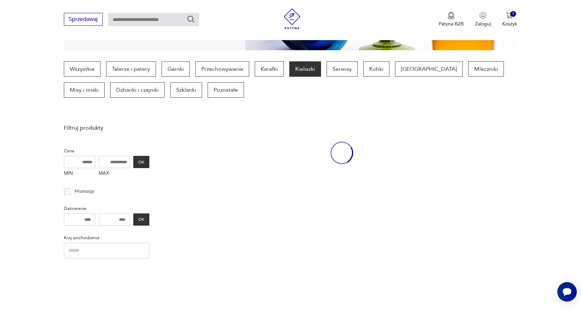
scroll to position [185, 0]
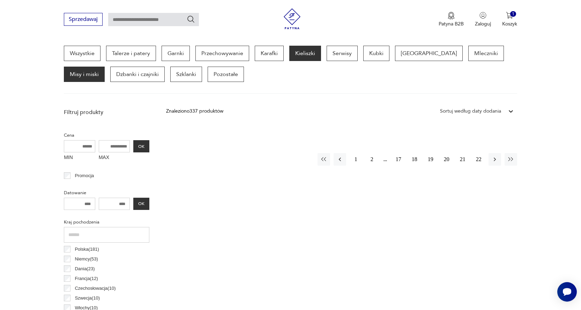
click at [105, 67] on p "Misy i miski" at bounding box center [84, 74] width 41 height 15
click at [354, 158] on button "1" at bounding box center [356, 159] width 13 height 13
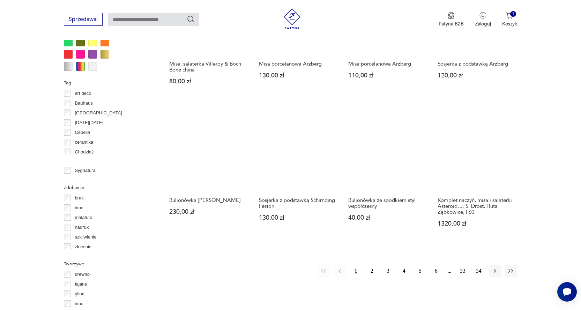
scroll to position [651, 0]
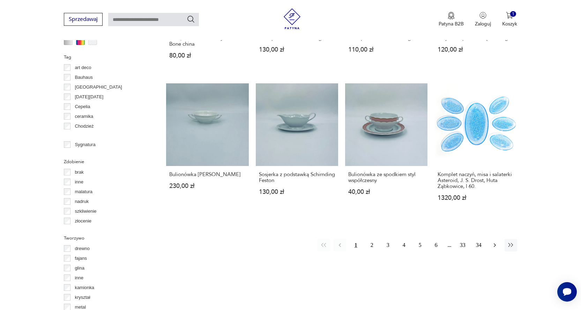
click at [496, 242] on icon "button" at bounding box center [495, 245] width 7 height 7
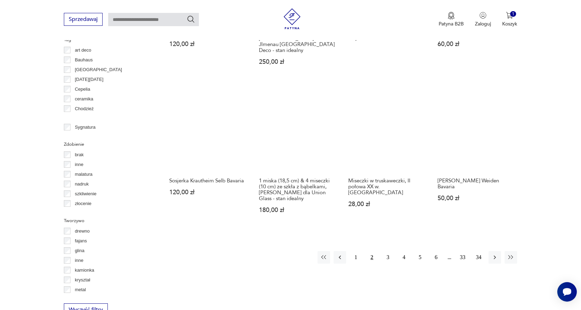
scroll to position [679, 0]
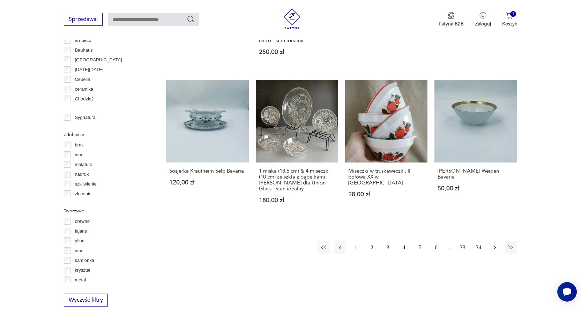
click at [494, 244] on icon "button" at bounding box center [495, 247] width 7 height 7
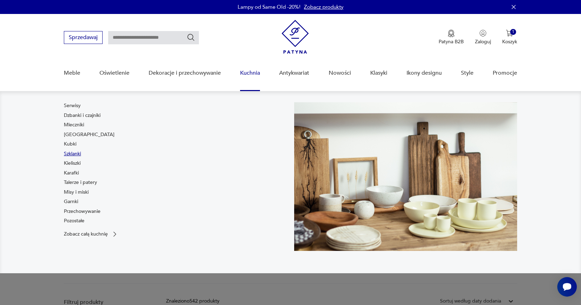
click at [74, 152] on link "Szklanki" at bounding box center [72, 153] width 17 height 7
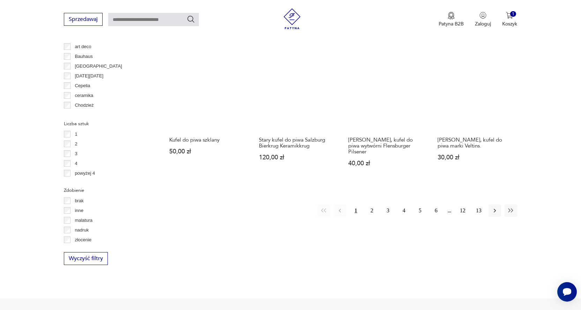
scroll to position [730, 0]
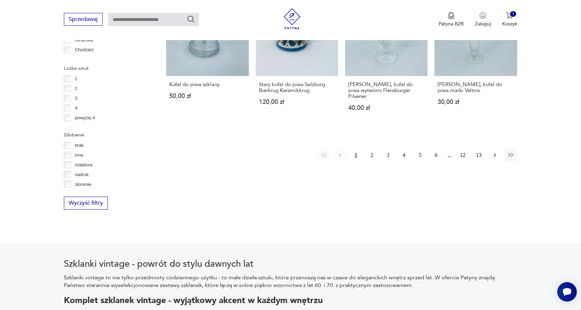
click at [496, 152] on icon "button" at bounding box center [495, 155] width 7 height 7
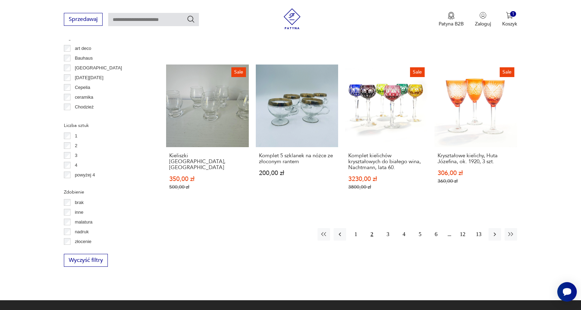
scroll to position [674, 0]
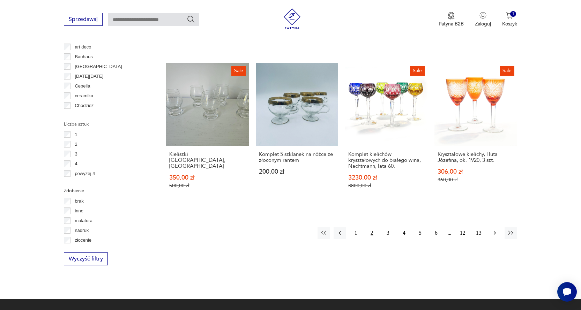
click at [496, 230] on icon "button" at bounding box center [495, 233] width 7 height 7
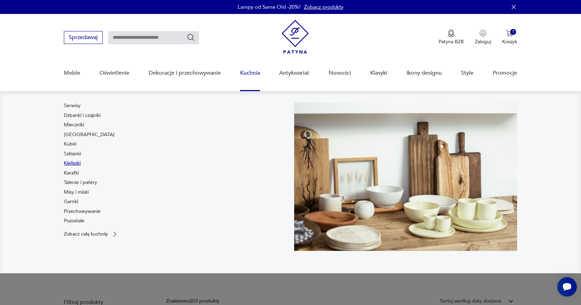
click at [77, 162] on link "Kieliszki" at bounding box center [72, 163] width 17 height 7
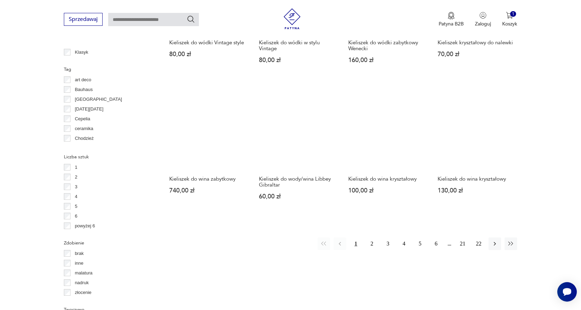
scroll to position [648, 0]
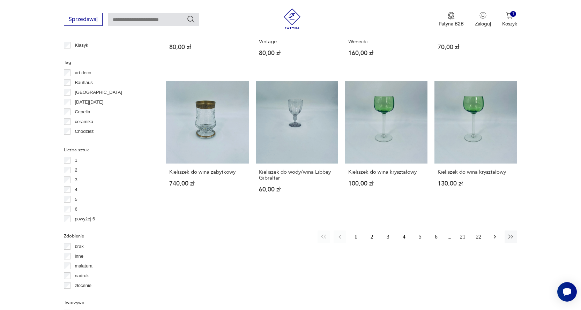
click at [497, 236] on icon "button" at bounding box center [495, 237] width 7 height 7
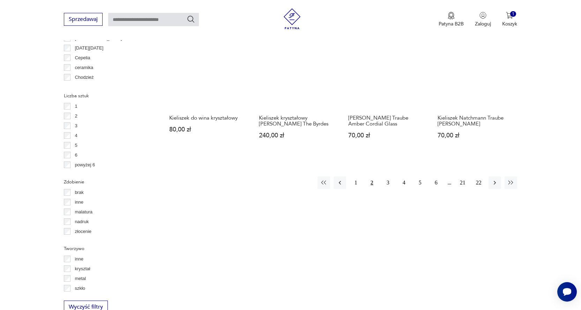
scroll to position [741, 0]
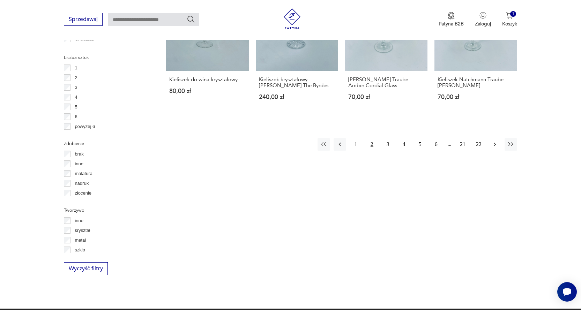
click at [493, 145] on icon "button" at bounding box center [495, 144] width 7 height 7
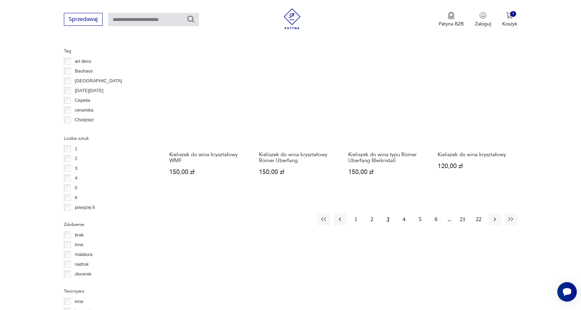
scroll to position [682, 0]
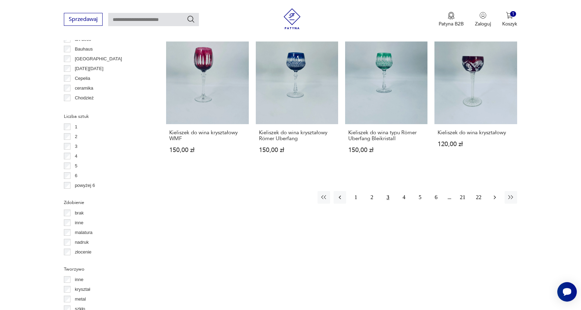
click at [495, 196] on icon "button" at bounding box center [495, 197] width 7 height 7
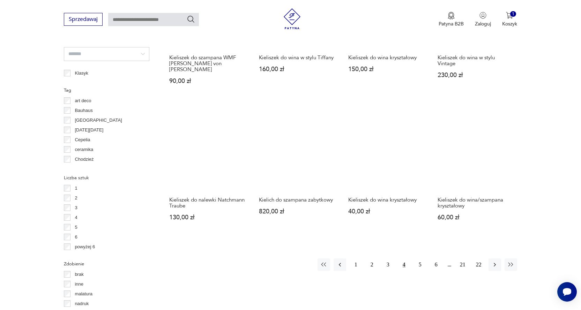
scroll to position [621, 0]
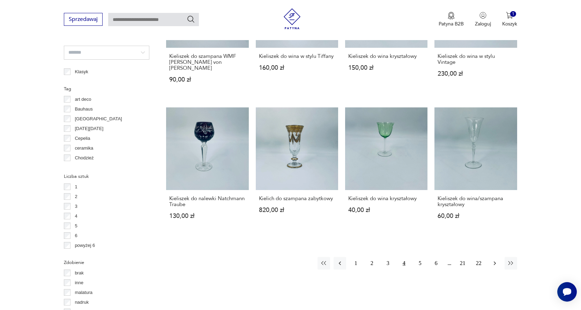
click at [494, 260] on icon "button" at bounding box center [495, 263] width 7 height 7
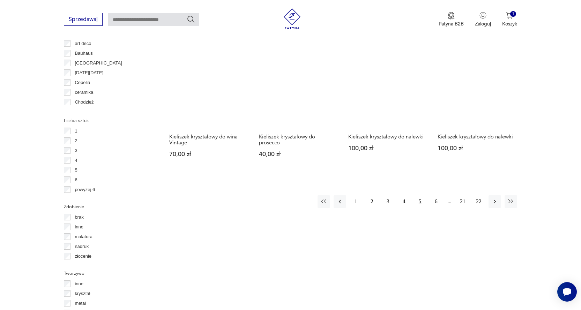
scroll to position [693, 0]
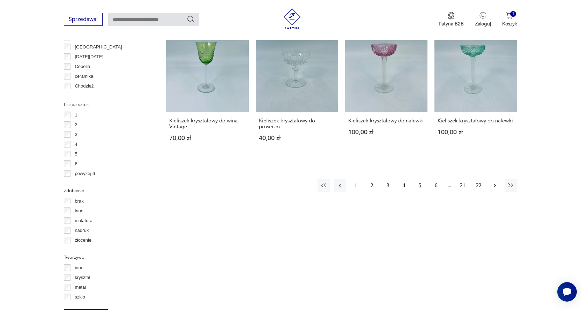
click at [495, 186] on icon "button" at bounding box center [495, 185] width 7 height 7
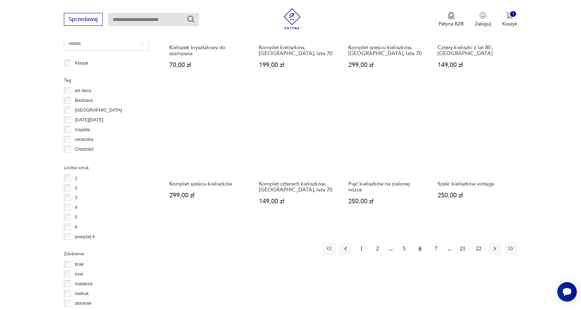
scroll to position [641, 0]
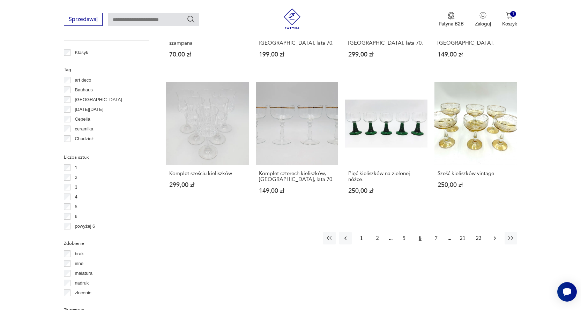
click at [493, 237] on icon "button" at bounding box center [495, 238] width 7 height 7
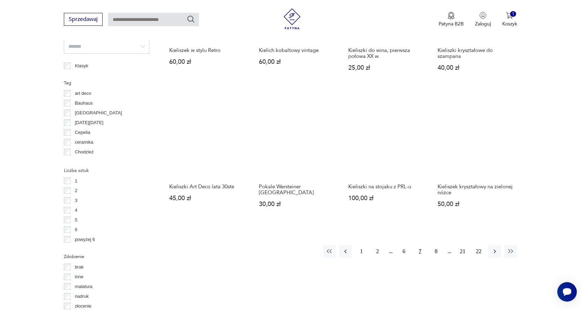
scroll to position [638, 0]
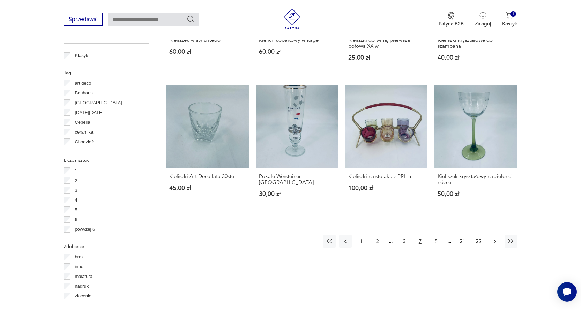
click at [495, 242] on icon "button" at bounding box center [495, 241] width 7 height 7
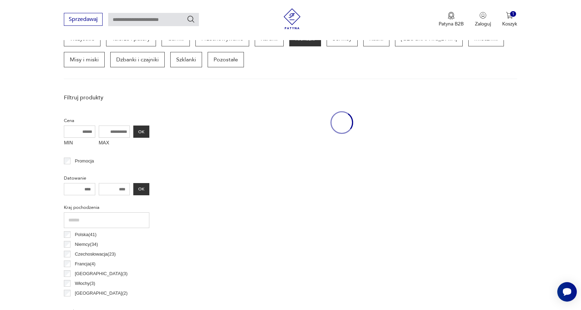
scroll to position [185, 0]
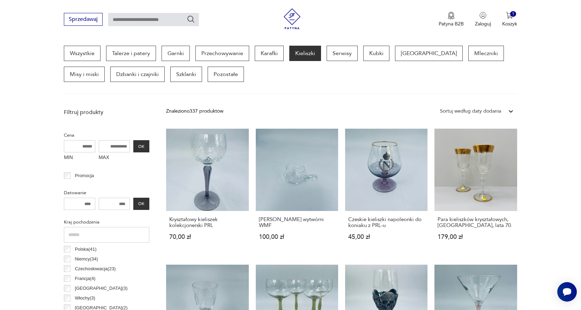
drag, startPoint x: 578, startPoint y: 65, endPoint x: 581, endPoint y: 68, distance: 4.4
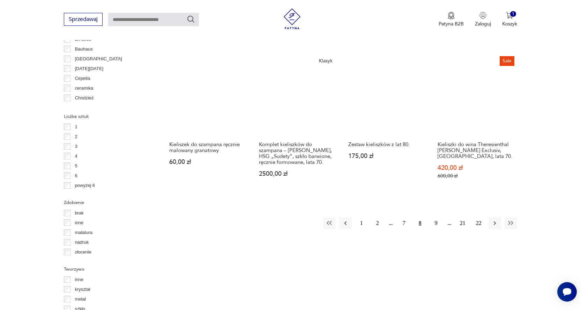
scroll to position [683, 0]
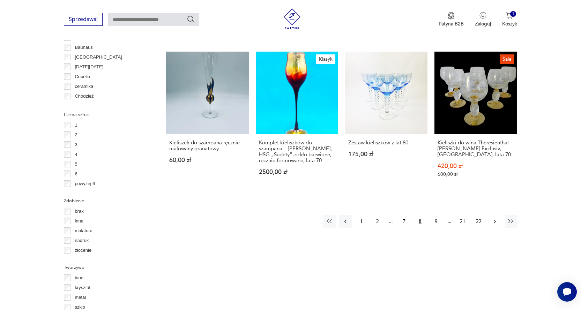
click at [494, 220] on icon "button" at bounding box center [495, 221] width 7 height 7
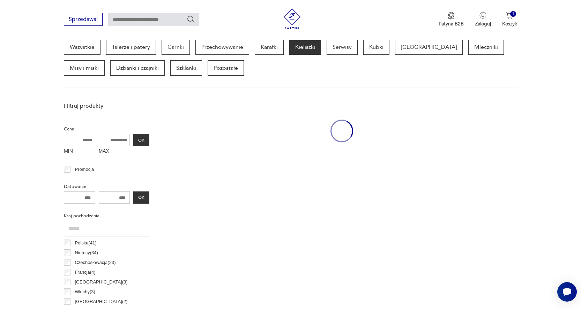
scroll to position [185, 0]
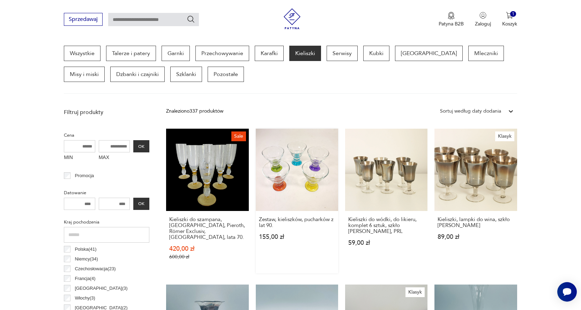
click at [301, 172] on link "Zestaw, kieliszków, pucharków z lat 90. 155,00 zł" at bounding box center [297, 201] width 82 height 145
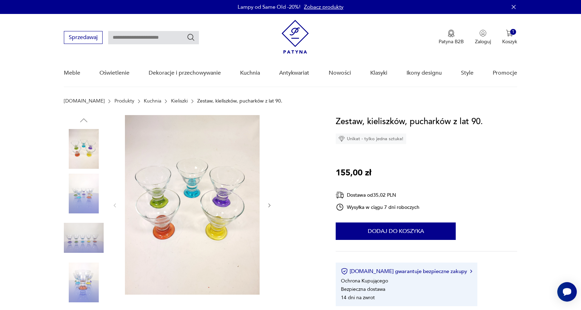
click at [272, 206] on icon "button" at bounding box center [270, 206] width 6 height 6
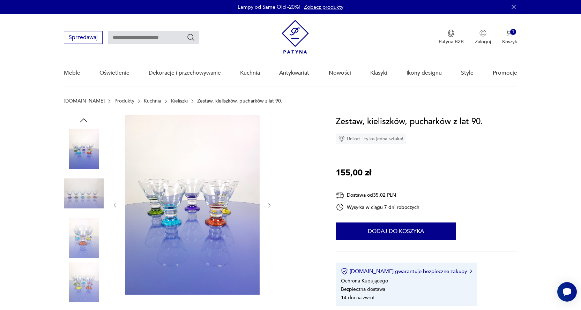
click at [272, 206] on icon "button" at bounding box center [270, 206] width 6 height 6
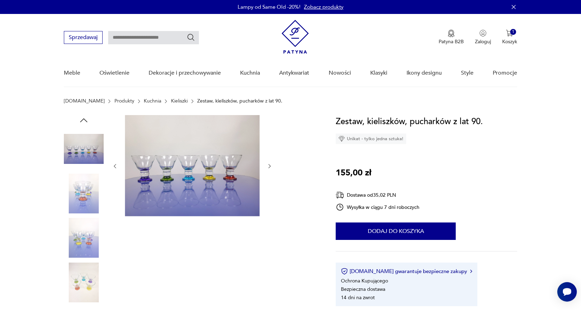
click at [269, 165] on icon "button" at bounding box center [270, 166] width 6 height 6
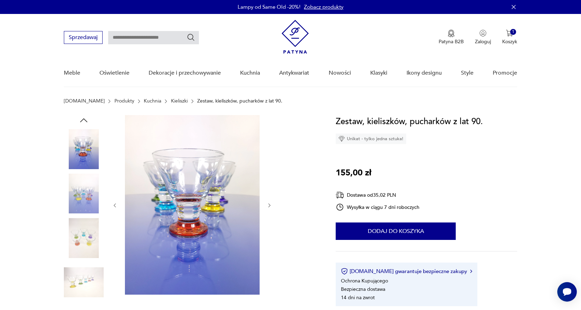
click at [269, 165] on div at bounding box center [192, 205] width 161 height 181
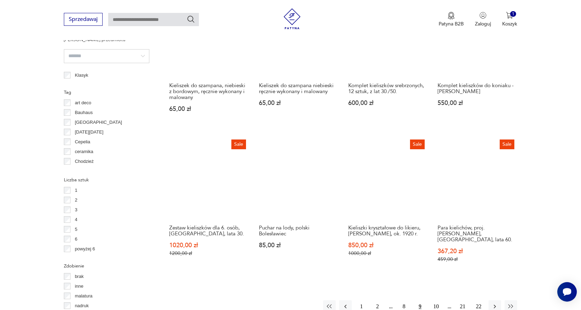
scroll to position [656, 0]
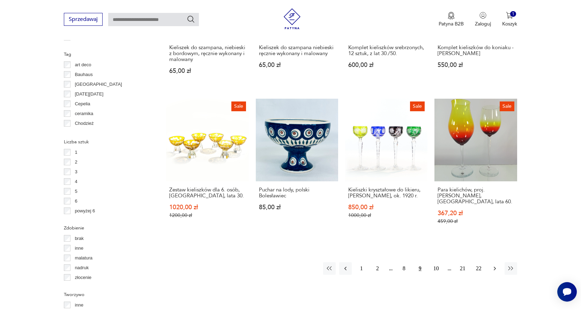
click at [494, 265] on icon "button" at bounding box center [495, 268] width 7 height 7
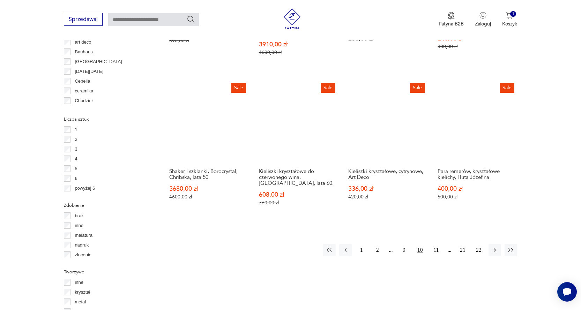
scroll to position [683, 0]
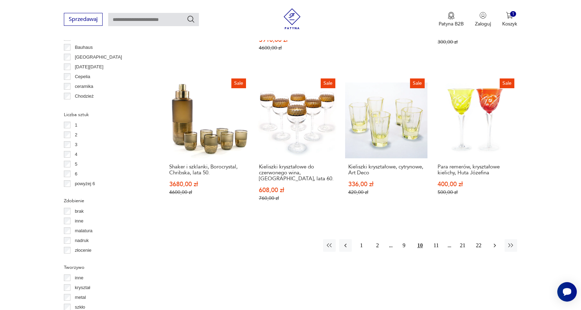
click at [495, 243] on icon "button" at bounding box center [495, 245] width 7 height 7
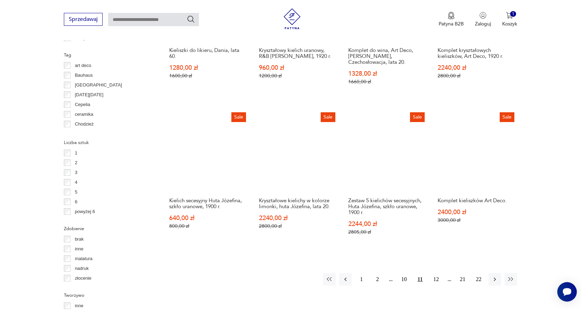
scroll to position [670, 0]
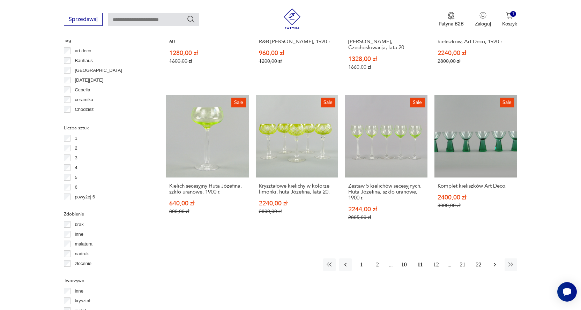
click at [495, 261] on icon "button" at bounding box center [495, 264] width 7 height 7
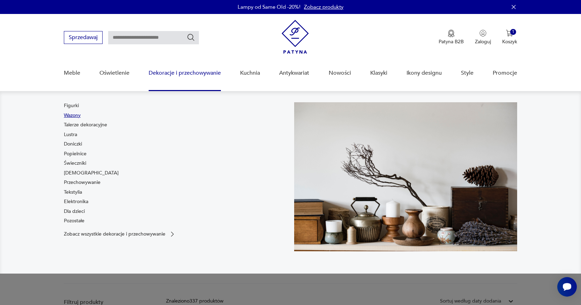
click at [67, 115] on link "Wazony" at bounding box center [72, 115] width 17 height 7
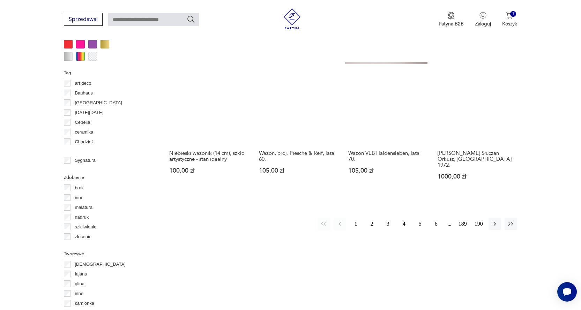
scroll to position [699, 0]
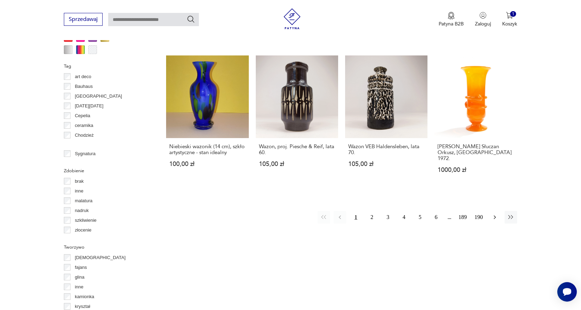
click at [495, 215] on icon "button" at bounding box center [495, 217] width 2 height 4
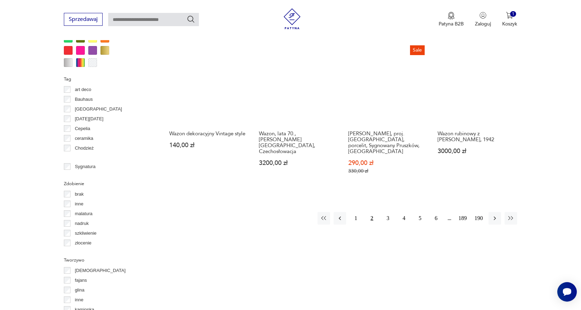
scroll to position [692, 0]
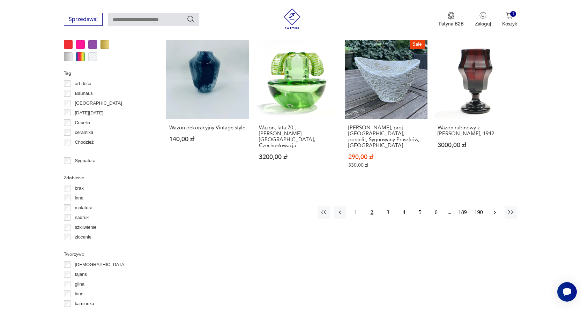
click at [494, 209] on icon "button" at bounding box center [495, 212] width 7 height 7
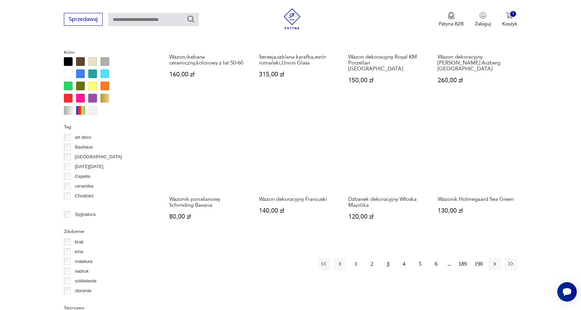
scroll to position [658, 0]
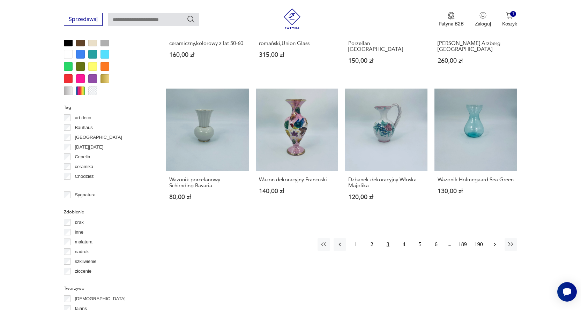
click at [495, 241] on icon "button" at bounding box center [495, 244] width 7 height 7
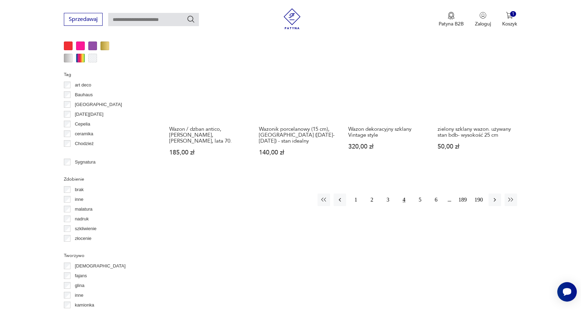
scroll to position [692, 0]
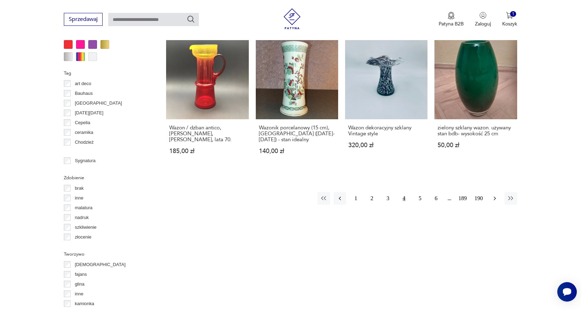
click at [493, 195] on icon "button" at bounding box center [495, 198] width 7 height 7
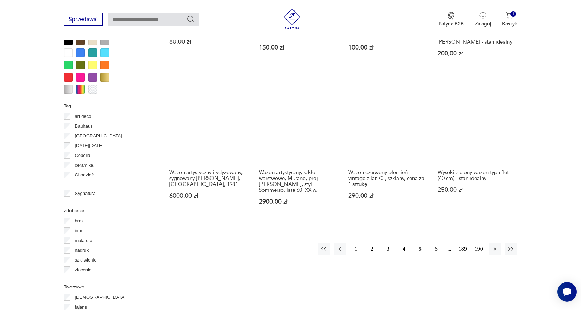
scroll to position [670, 0]
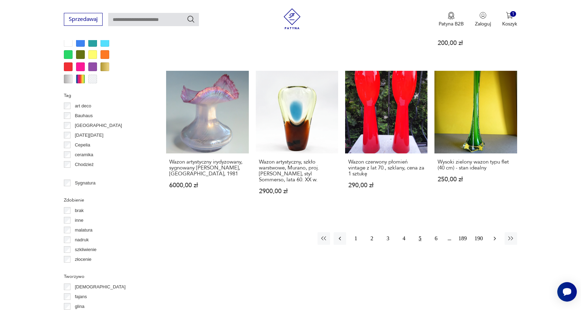
click at [495, 238] on icon "button" at bounding box center [495, 238] width 7 height 7
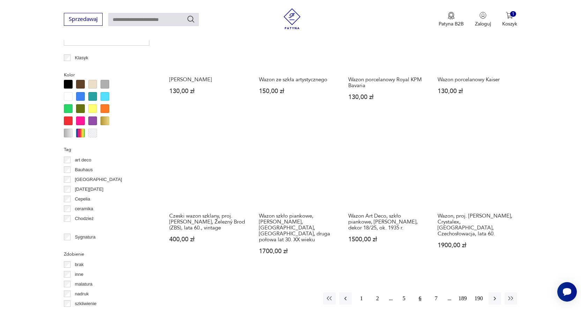
scroll to position [652, 0]
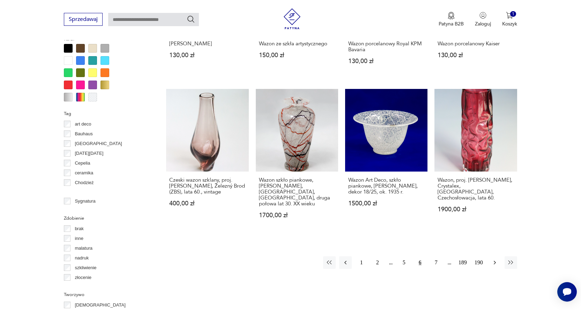
click at [494, 259] on icon "button" at bounding box center [495, 262] width 7 height 7
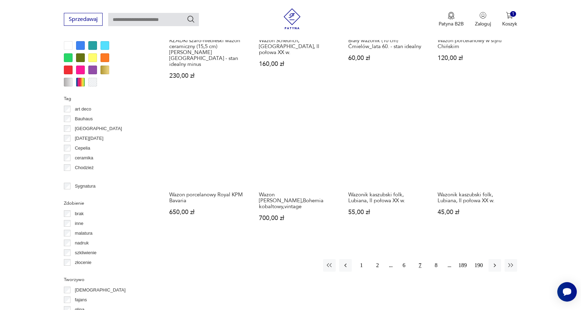
scroll to position [669, 0]
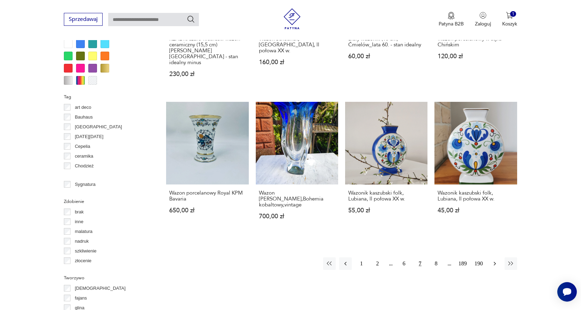
click at [495, 260] on icon "button" at bounding box center [495, 263] width 7 height 7
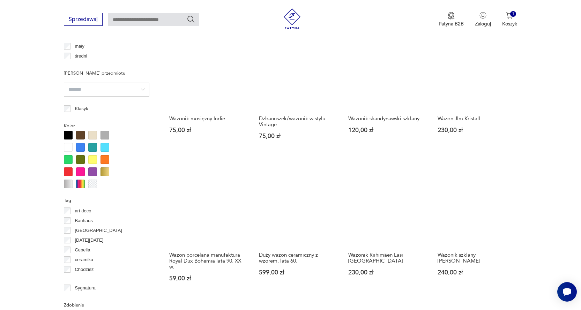
scroll to position [609, 0]
